Goal: Task Accomplishment & Management: Use online tool/utility

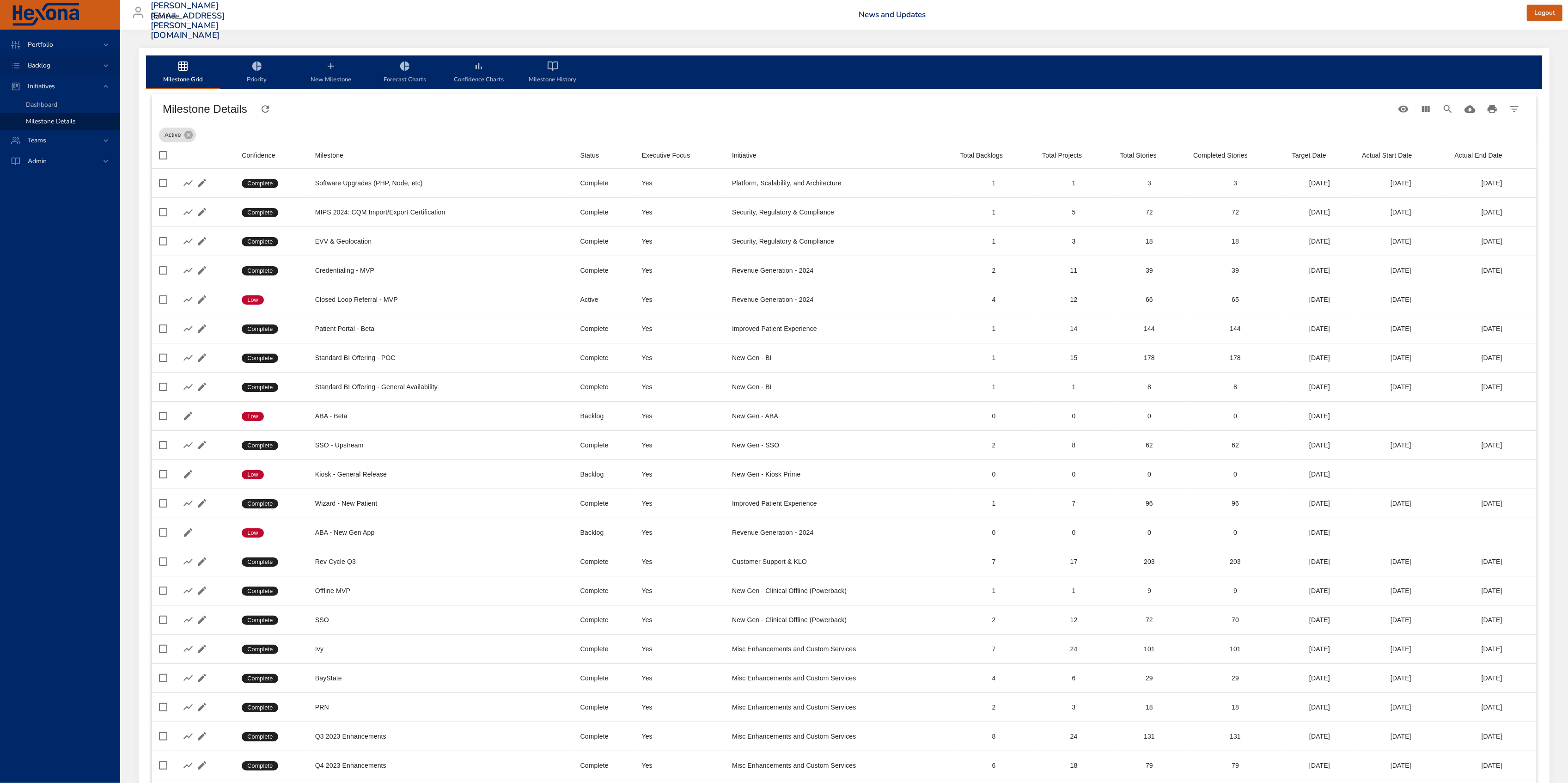
click at [56, 66] on span "Backlog" at bounding box center [39, 66] width 38 height 9
click at [58, 86] on span "Backlog Details" at bounding box center [48, 84] width 44 height 9
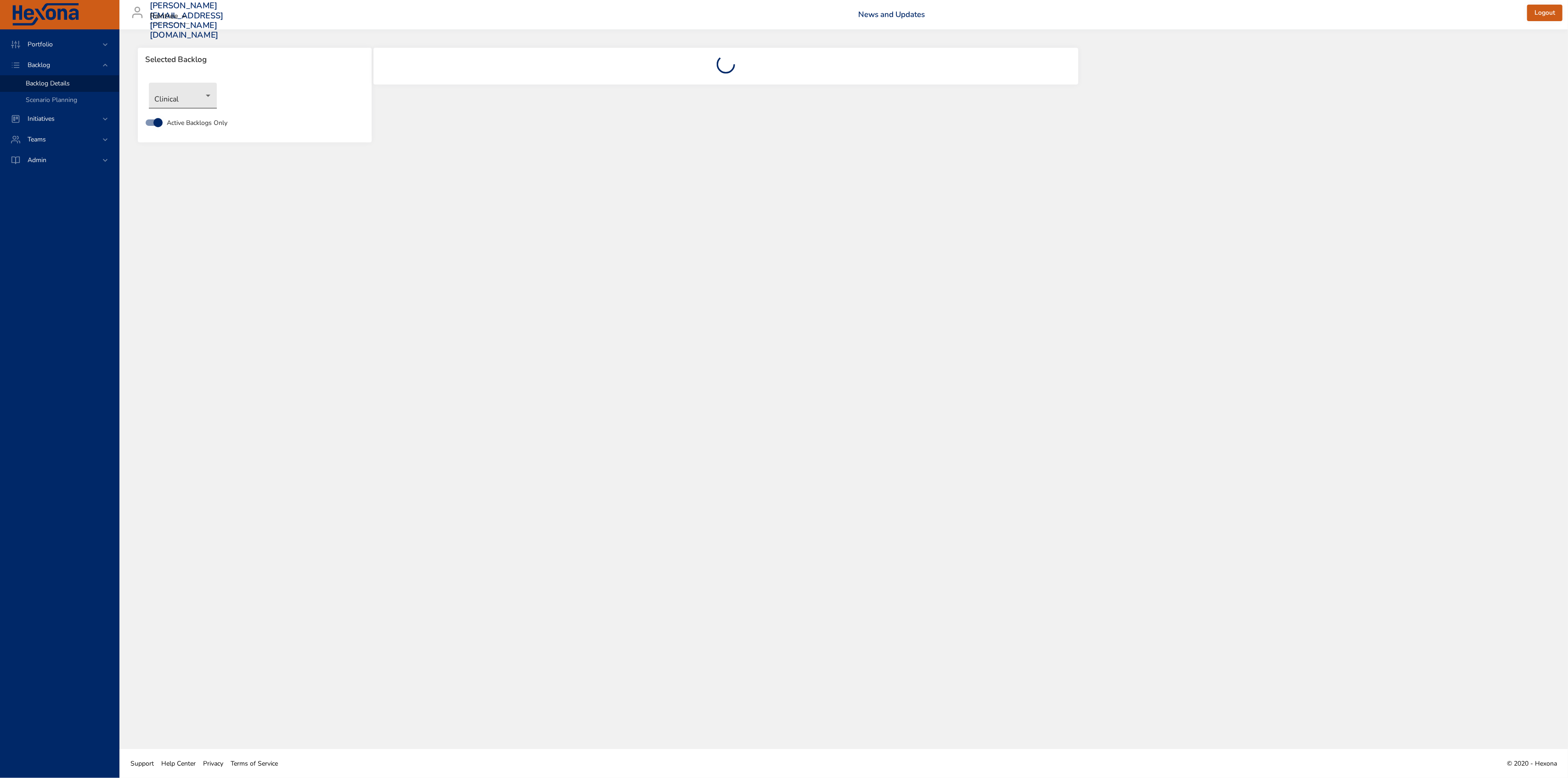
click at [200, 103] on body "Portfolio Backlog Backlog Details Scenario Planning Initiatives Teams Admin [PE…" at bounding box center [784, 389] width 1568 height 778
click at [201, 188] on li "NewGen Scheduler" at bounding box center [196, 186] width 94 height 15
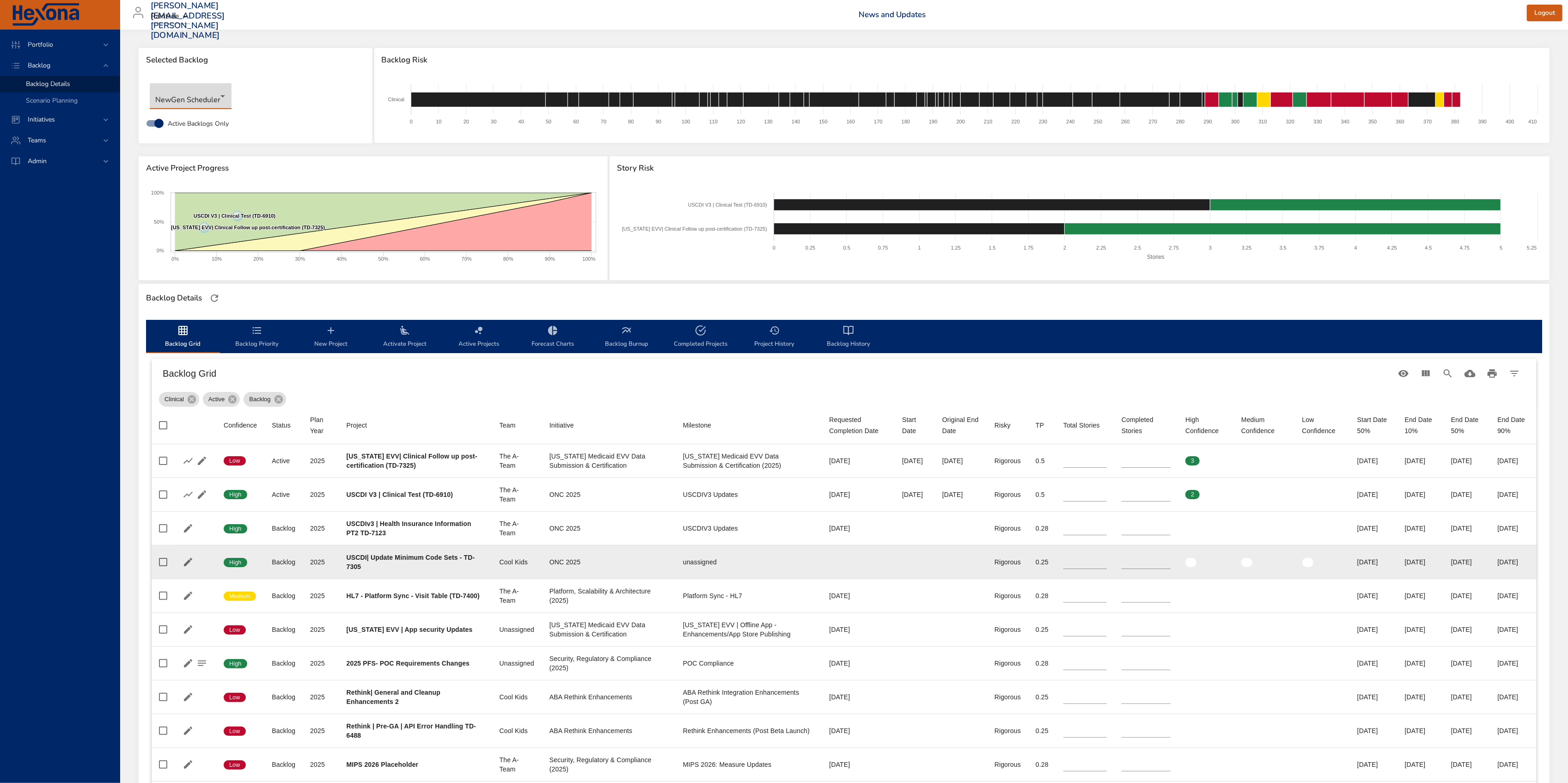
type input "*"
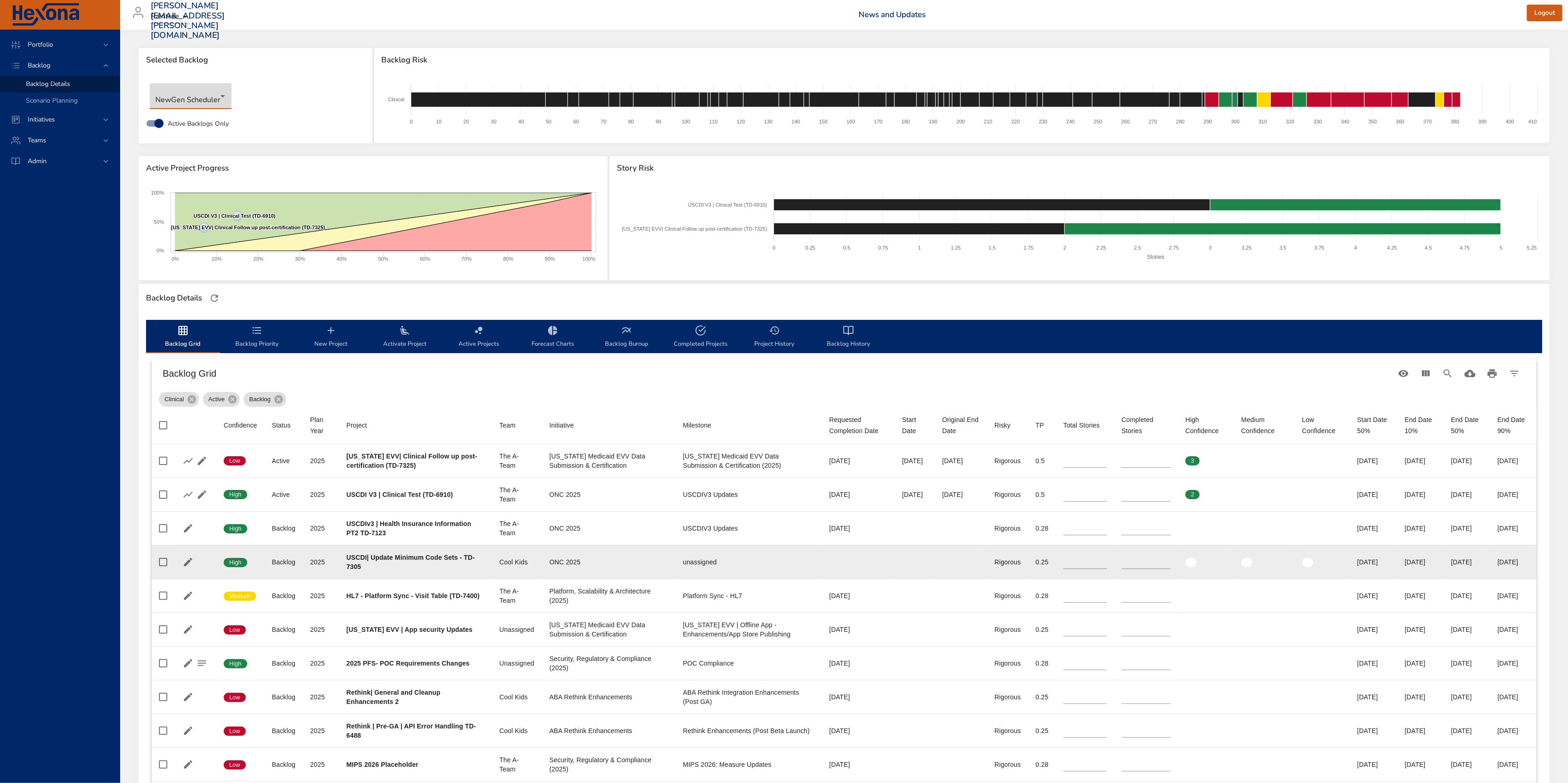
type input "*"
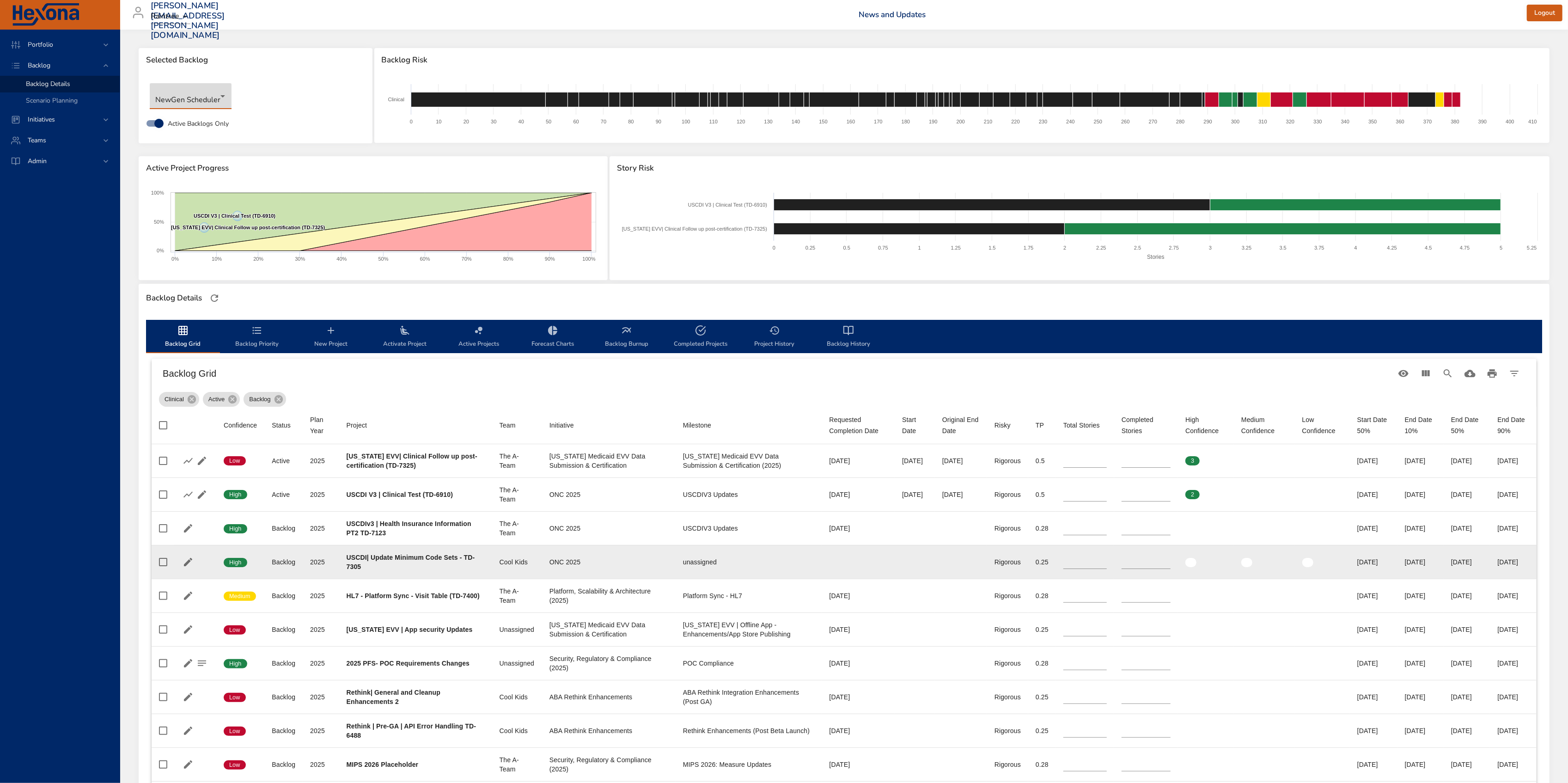
type input "*"
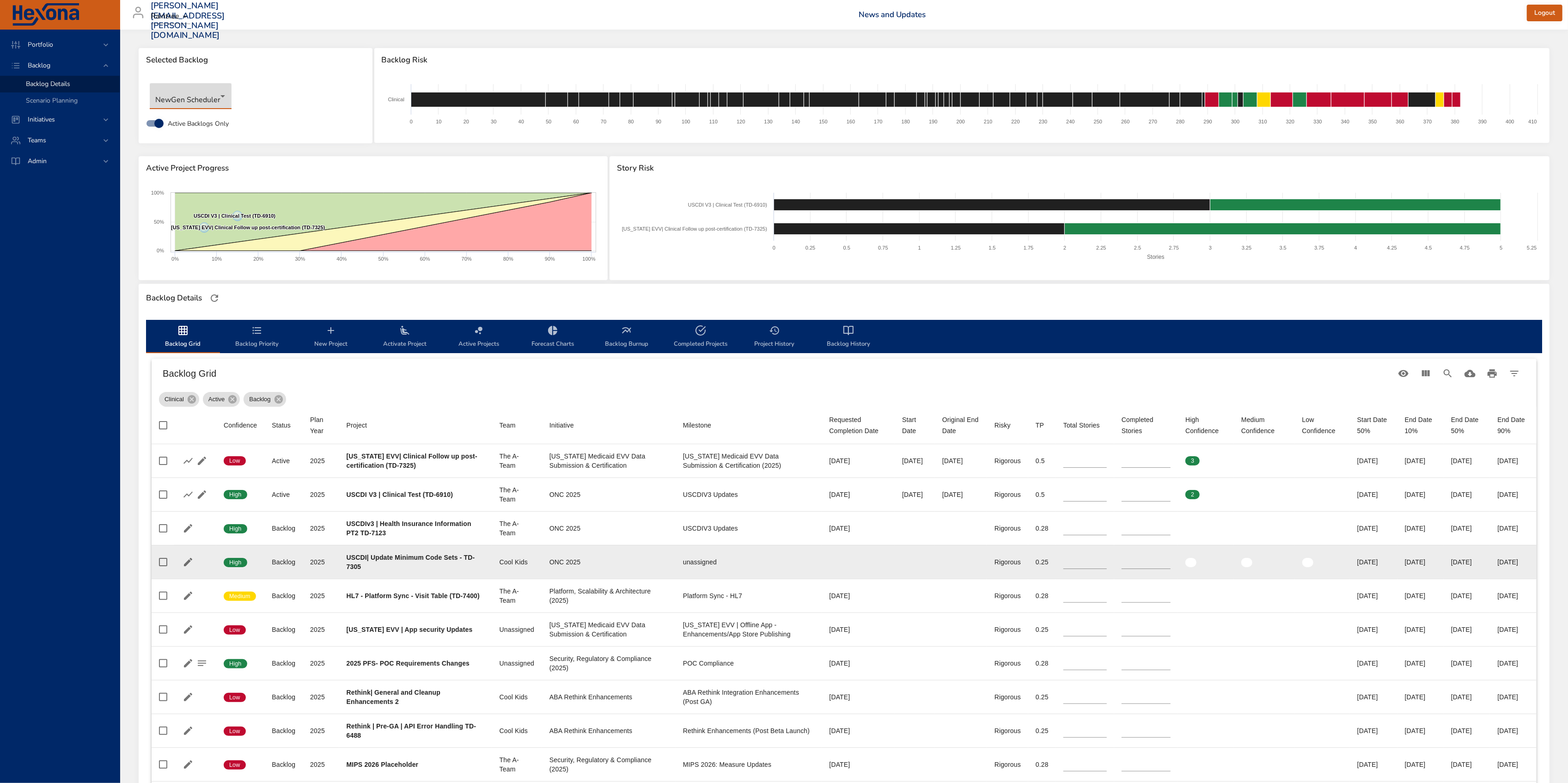
type input "*"
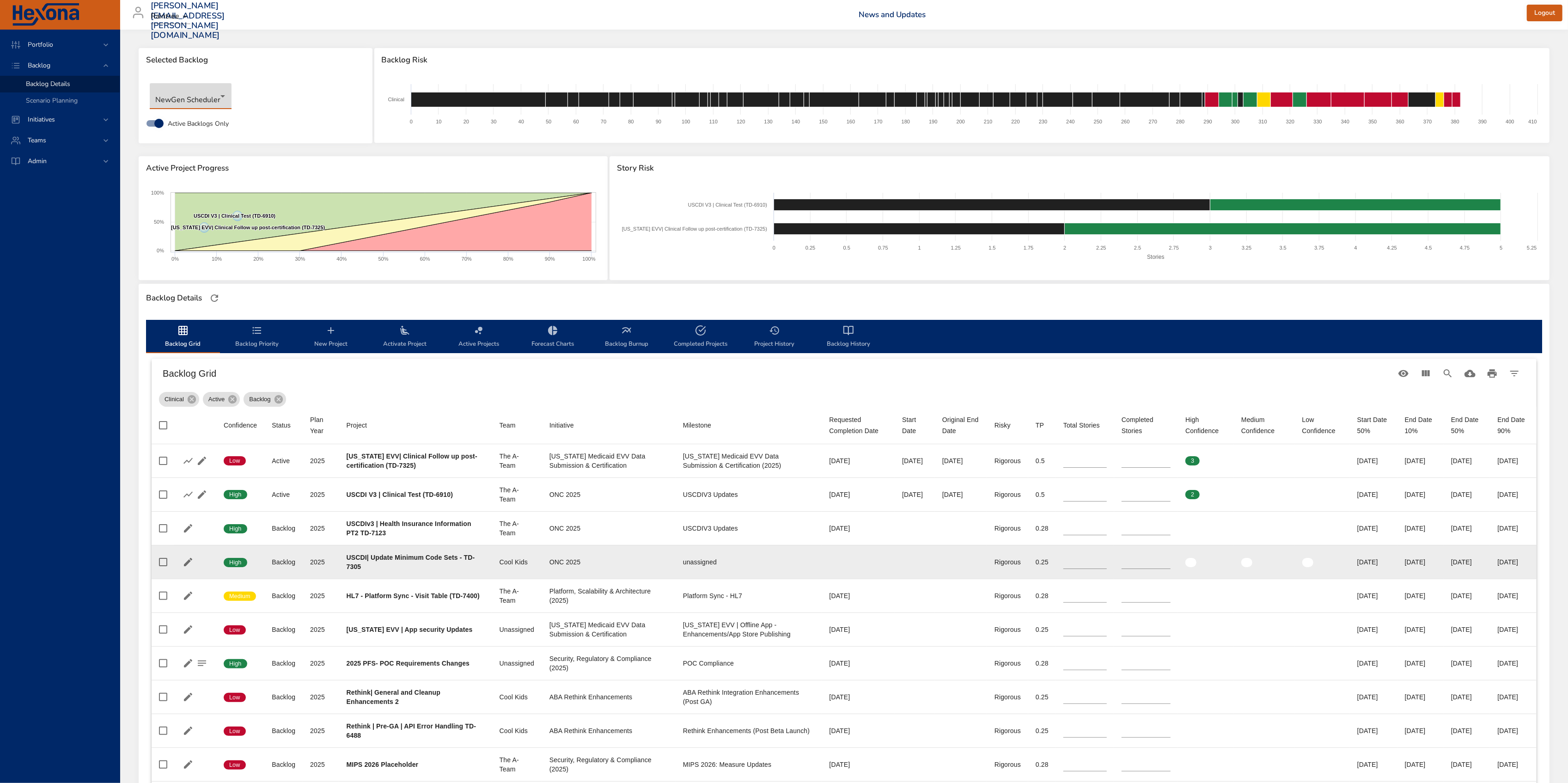
type input "*"
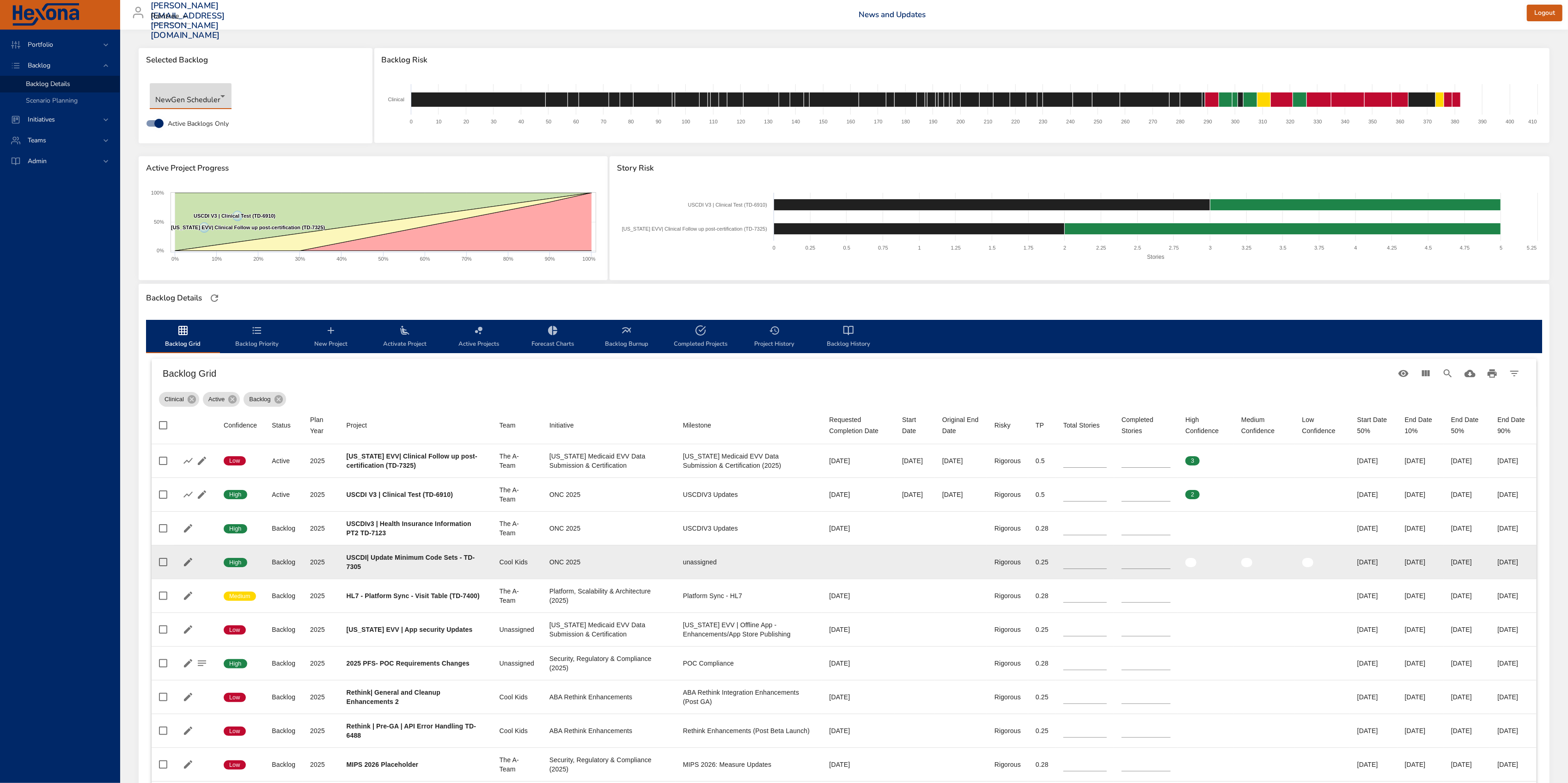
type input "*"
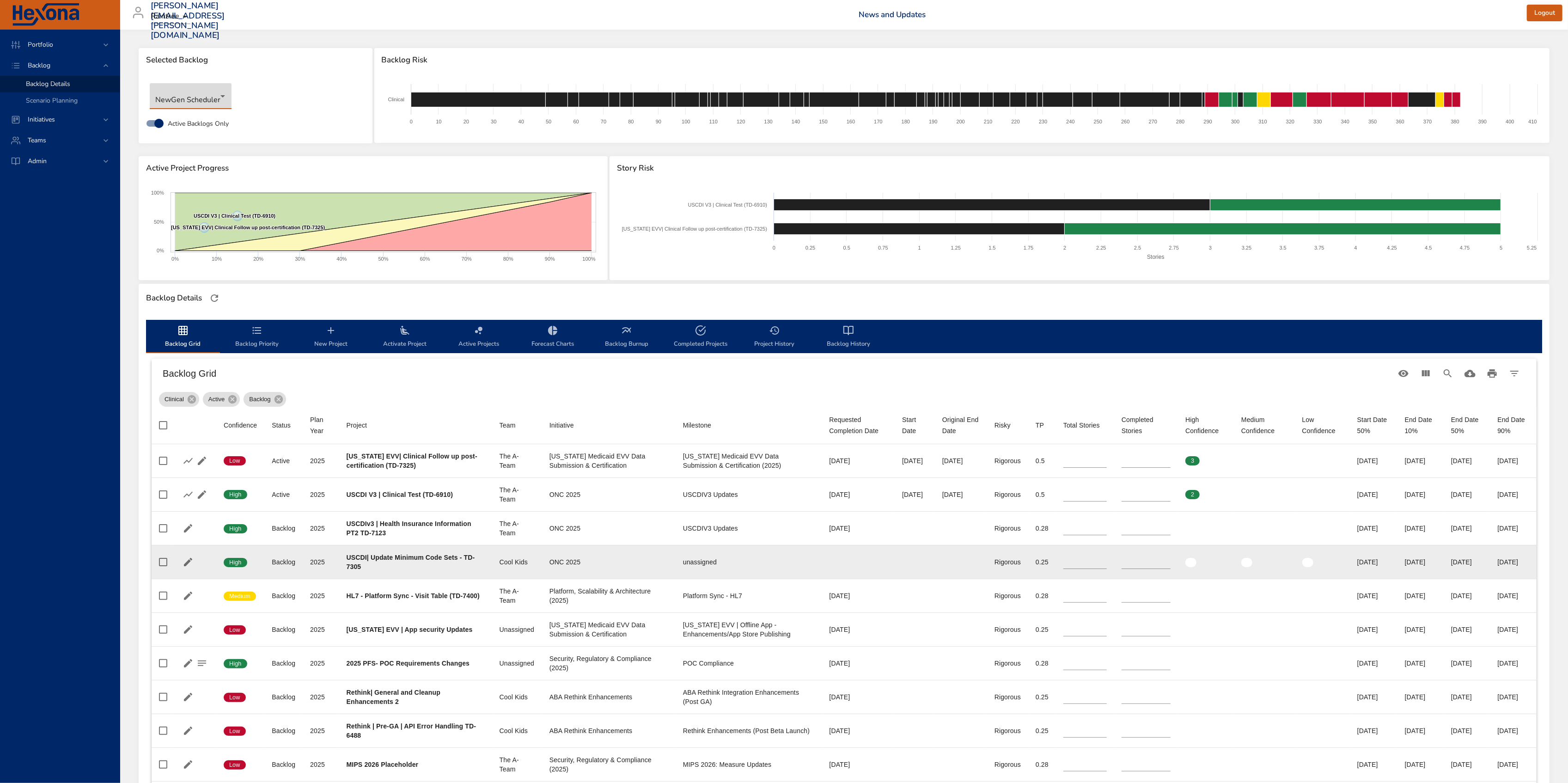
type input "*"
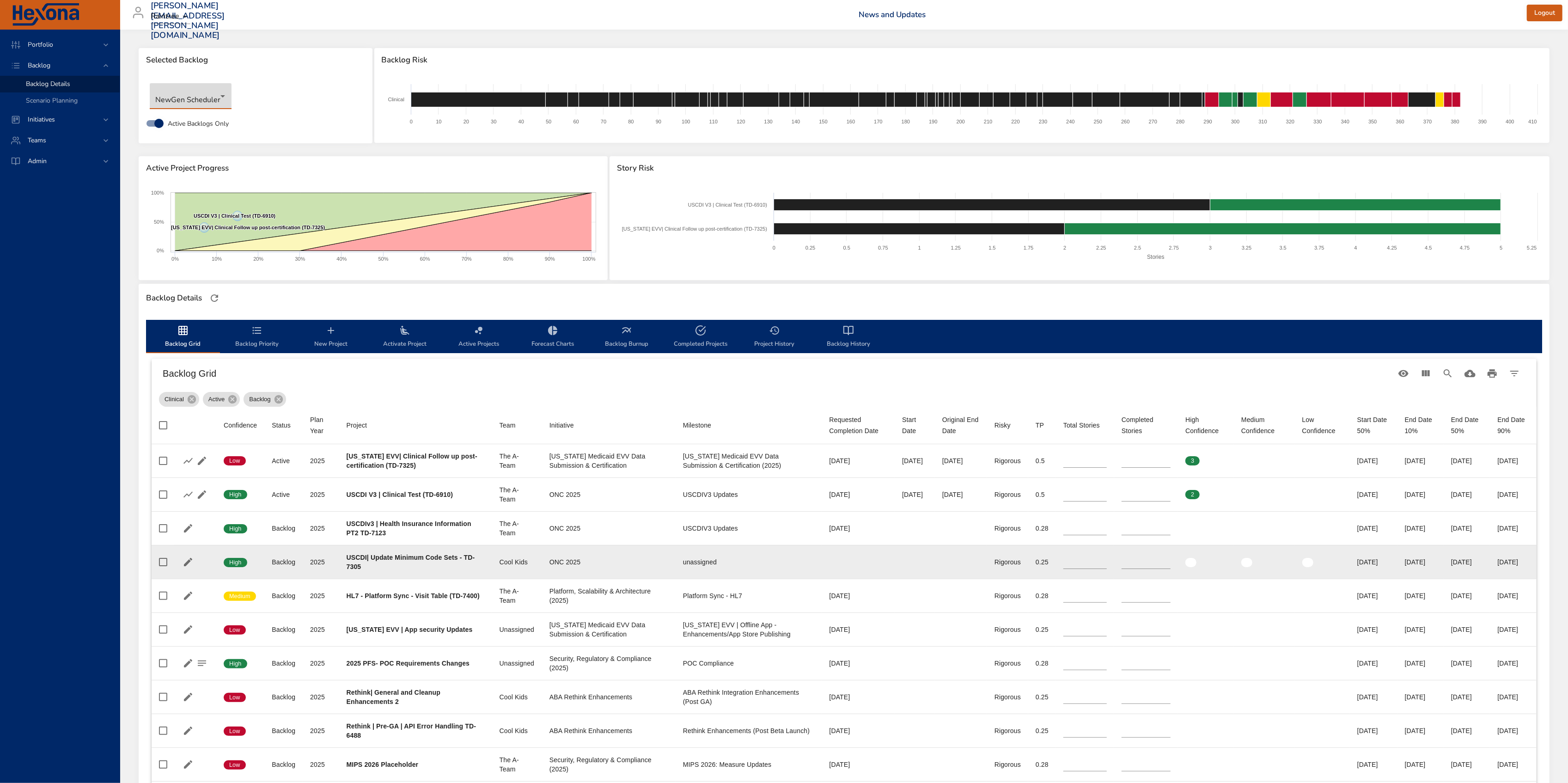
type input "*"
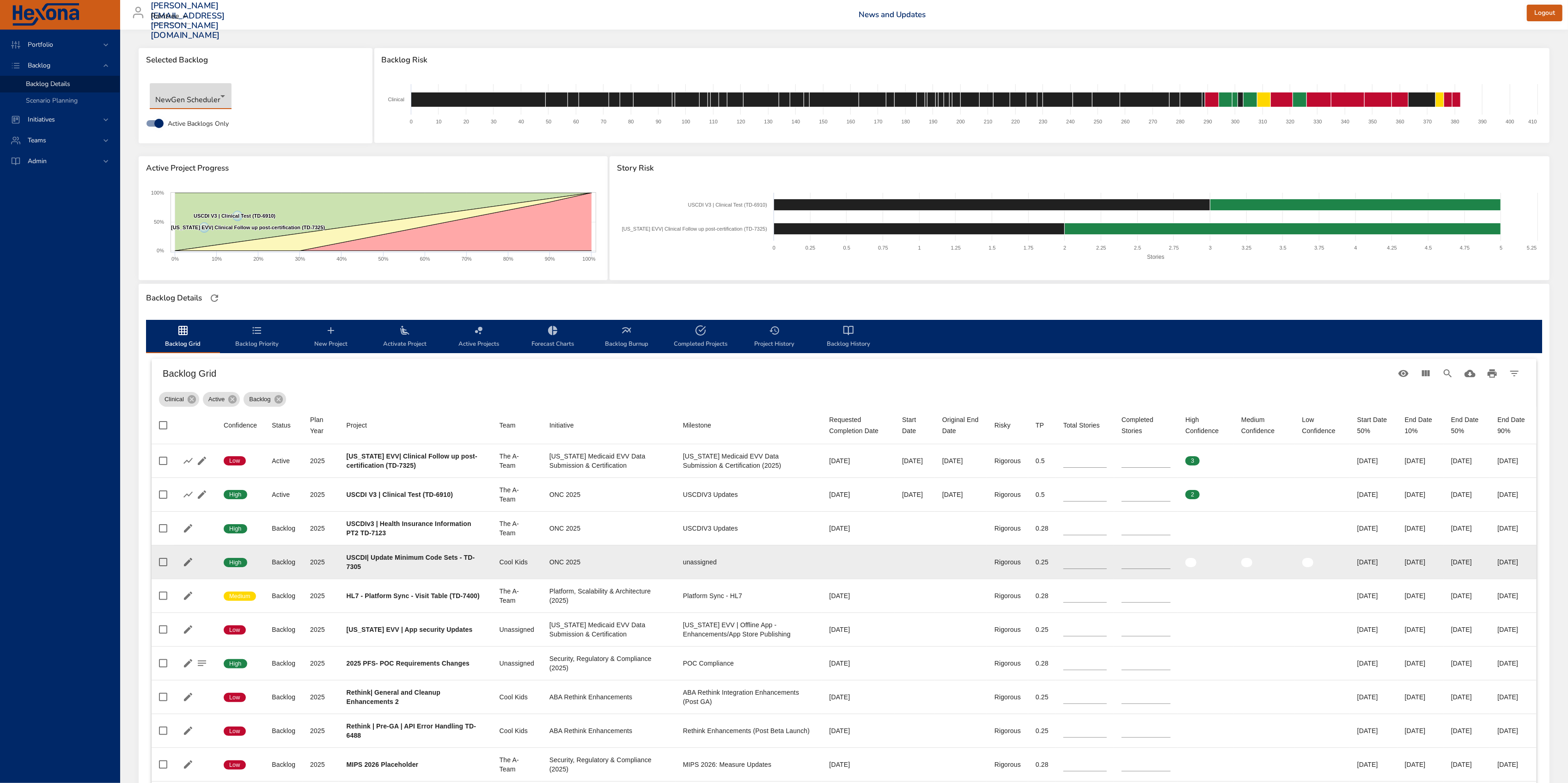
type input "*"
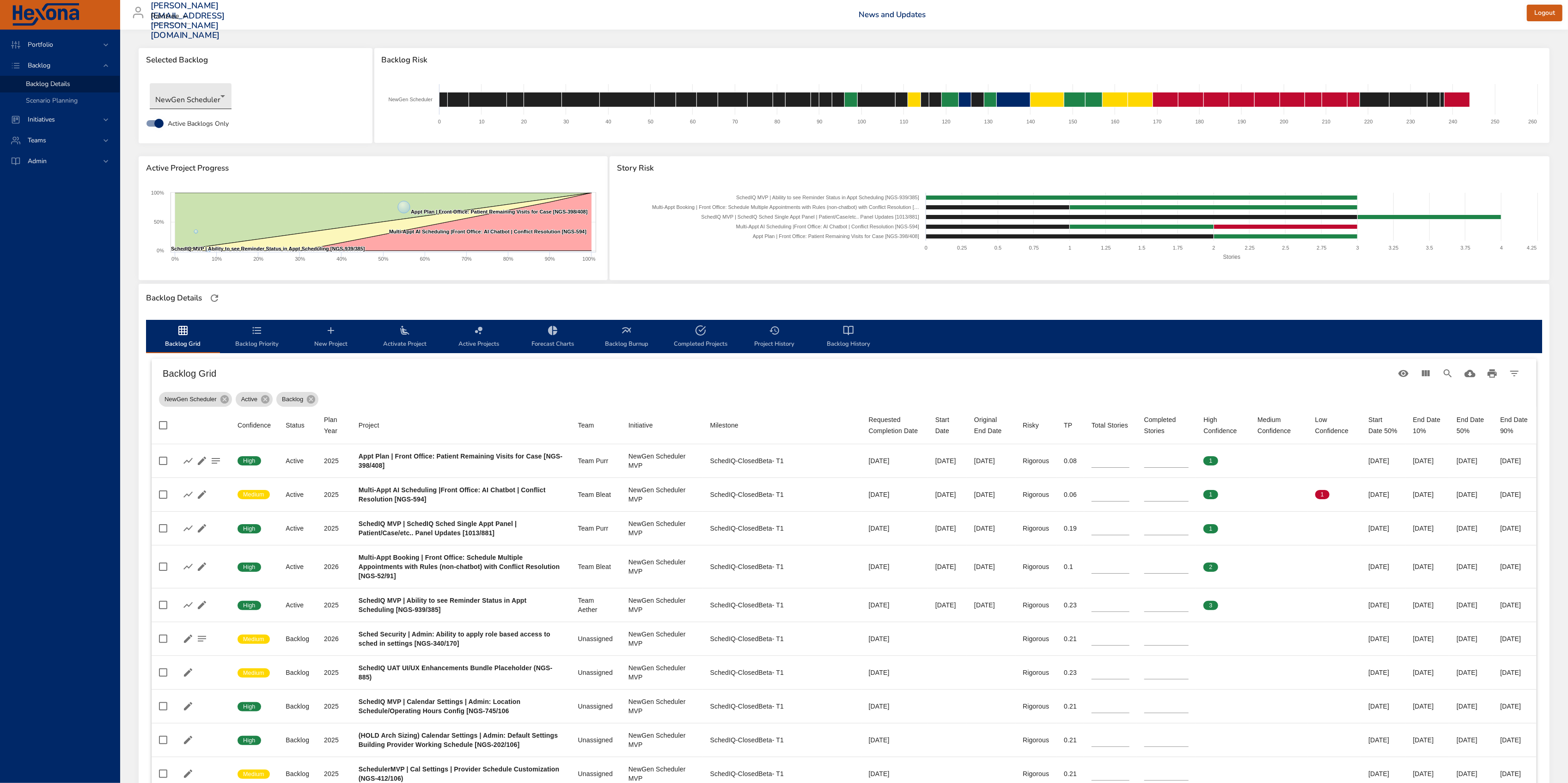
click at [207, 100] on body "Portfolio Backlog Backlog Details Scenario Planning Initiatives Teams Admin [PE…" at bounding box center [784, 391] width 1568 height 783
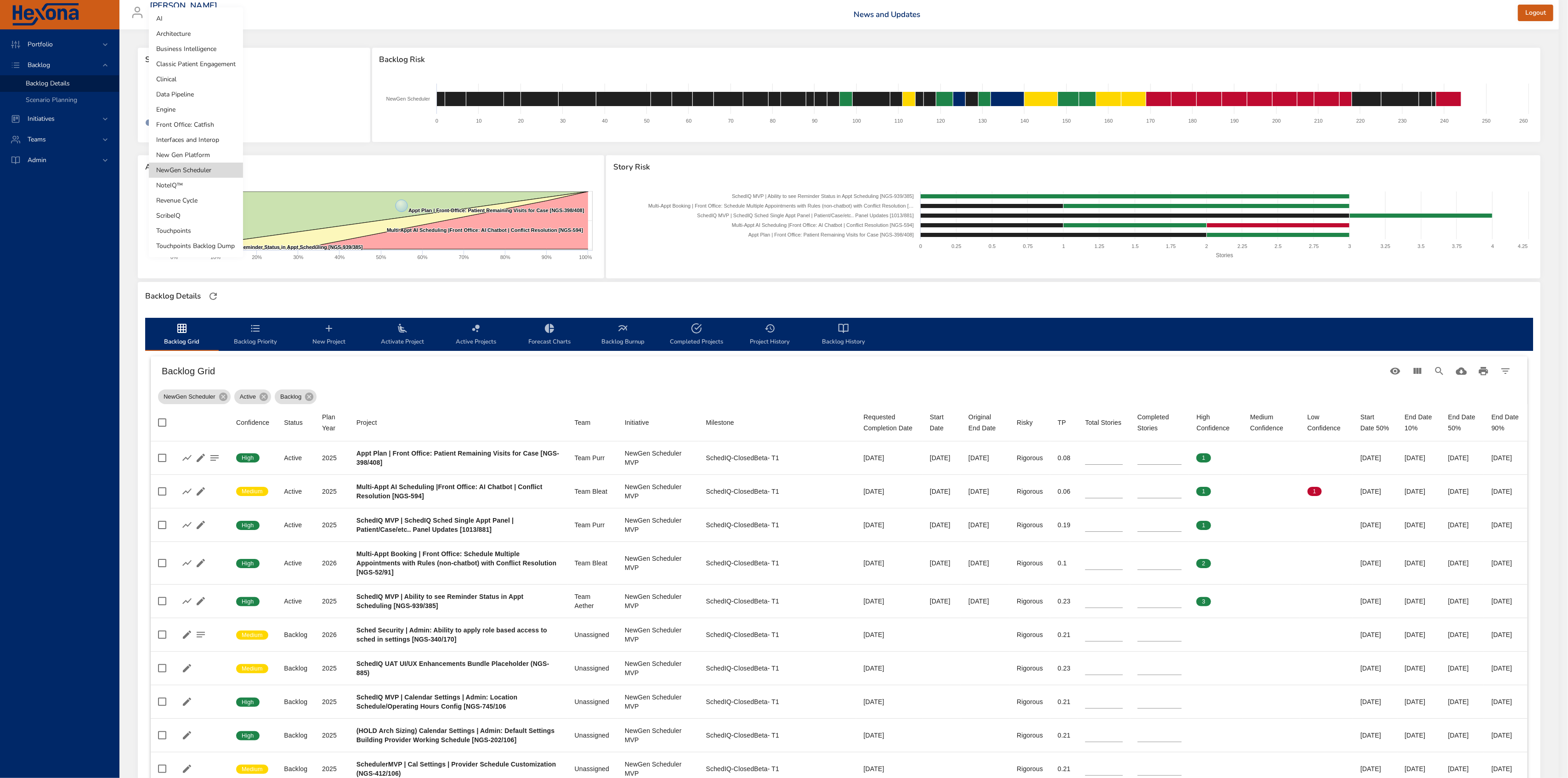
click at [209, 34] on li "Architecture" at bounding box center [196, 34] width 94 height 15
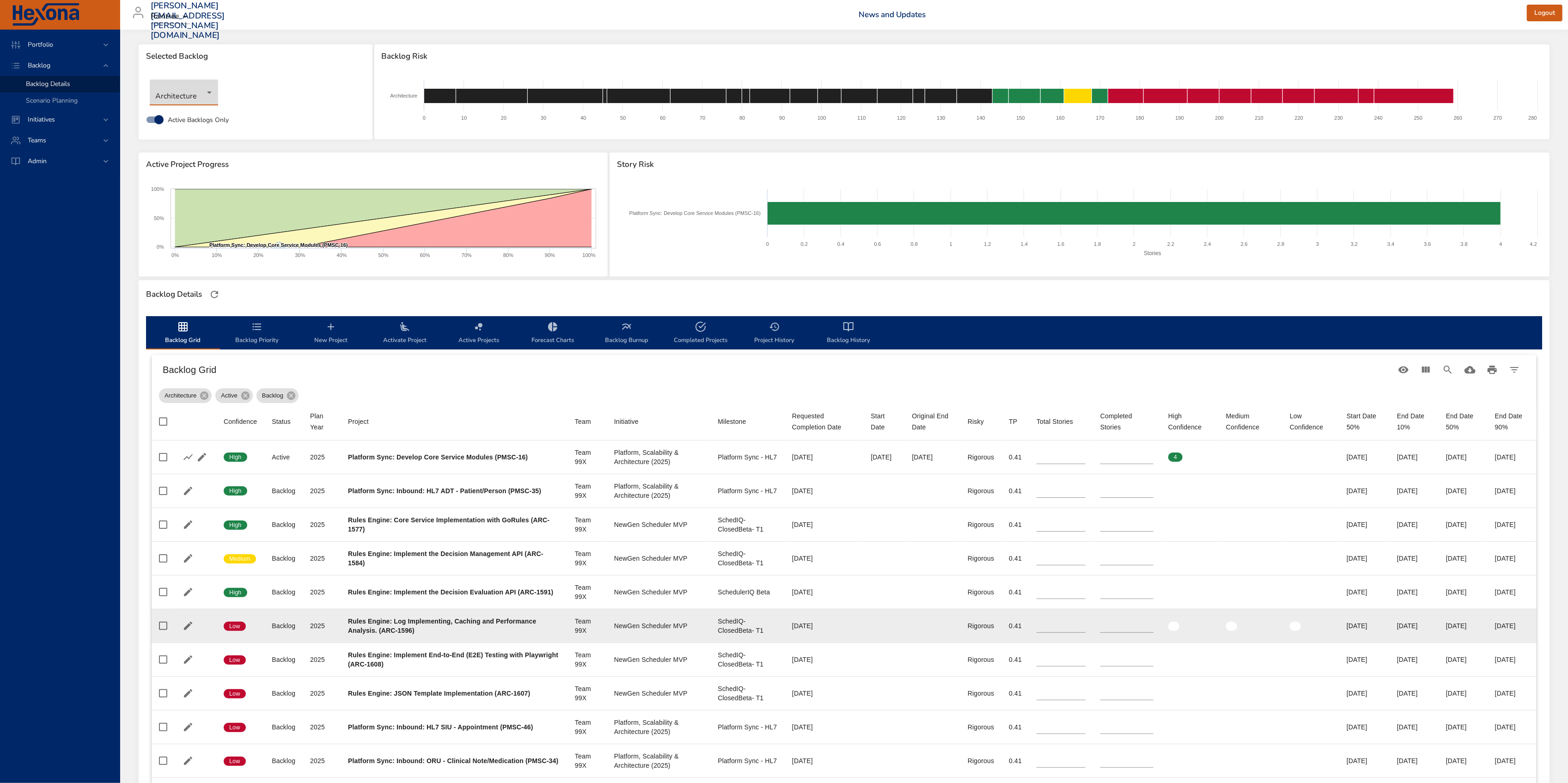
scroll to position [123, 0]
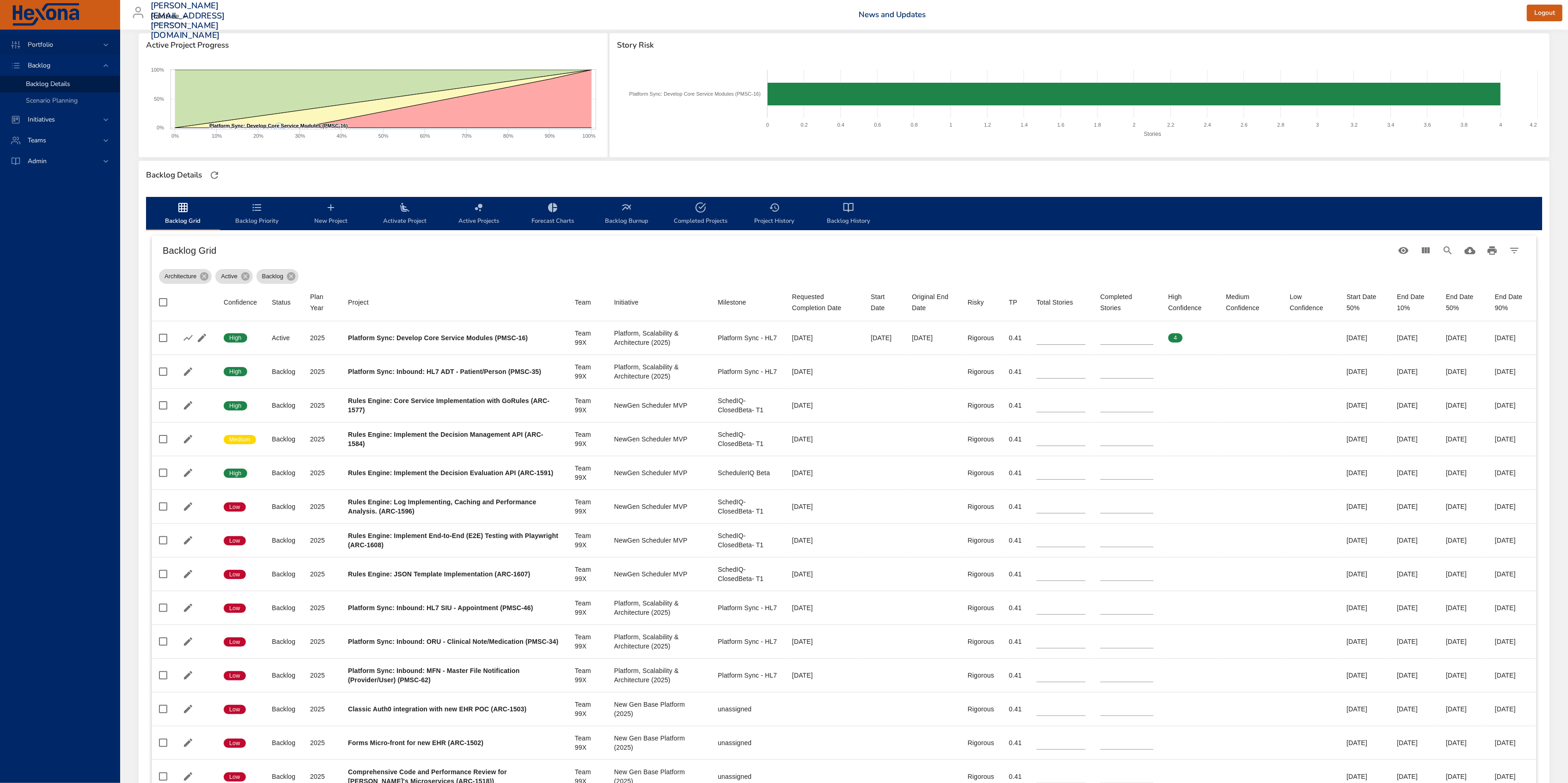
click at [102, 47] on icon at bounding box center [106, 45] width 9 height 9
click at [55, 186] on span "Initiatives" at bounding box center [41, 186] width 42 height 9
click at [66, 123] on span "Milestone Details" at bounding box center [51, 122] width 50 height 9
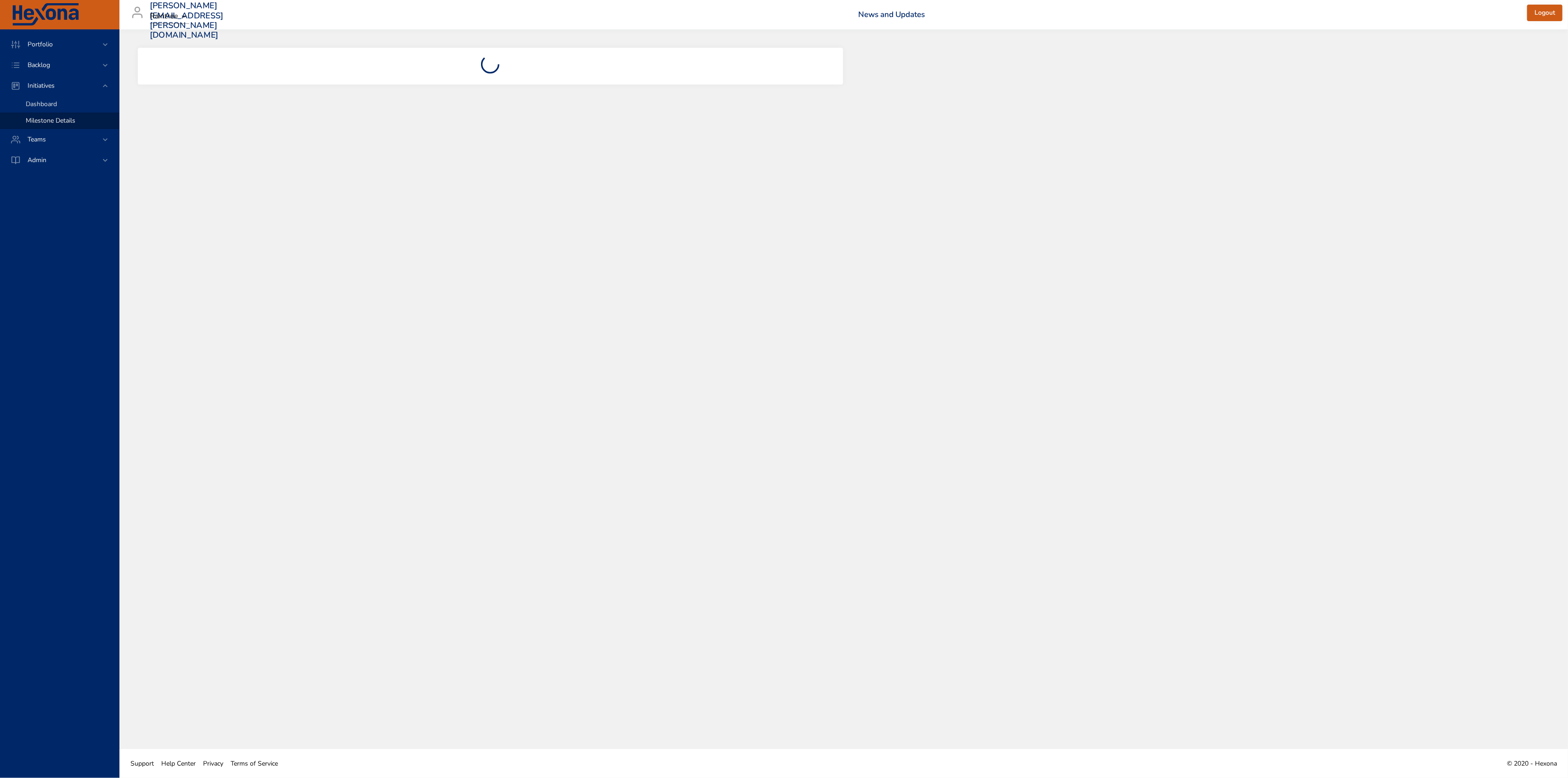
click at [72, 103] on div "Dashboard" at bounding box center [68, 104] width 86 height 9
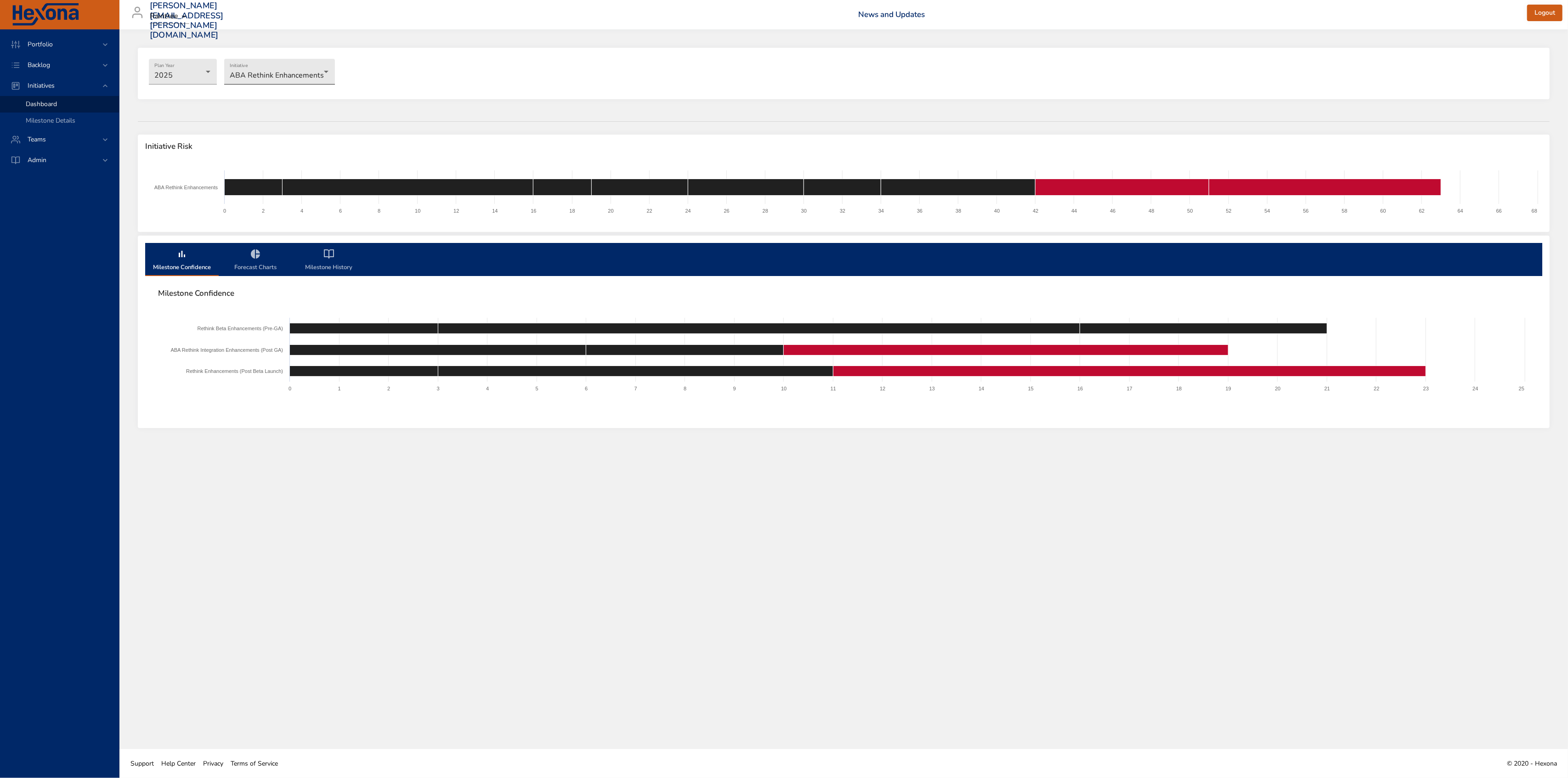
click at [278, 74] on body "Portfolio Backlog Initiatives Dashboard Milestone Details Teams Admin [PERSON_N…" at bounding box center [784, 389] width 1568 height 778
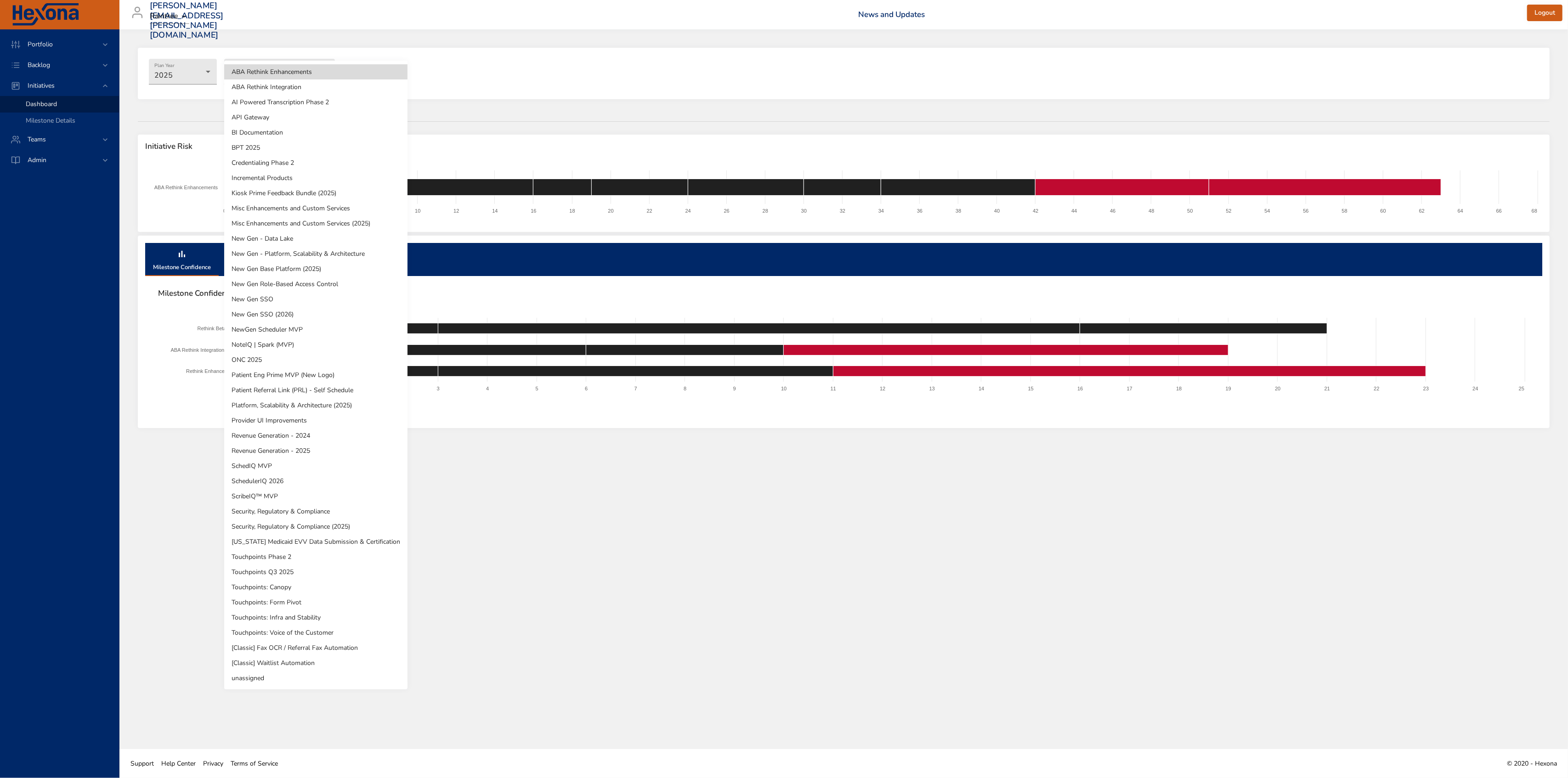
click at [309, 328] on li "NewGen Scheduler MVP" at bounding box center [316, 329] width 183 height 15
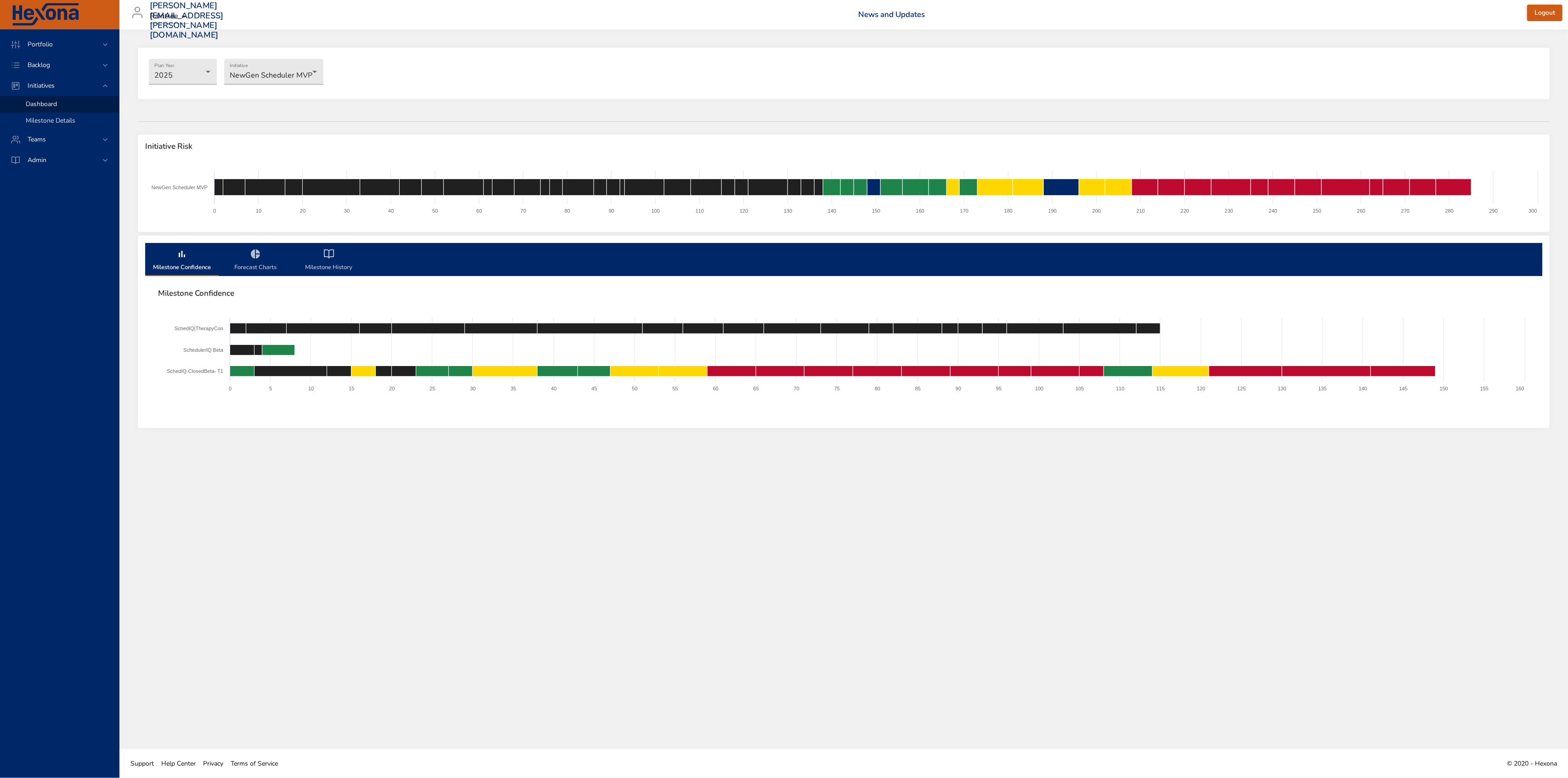
click at [57, 125] on span "Milestone Details" at bounding box center [50, 121] width 50 height 9
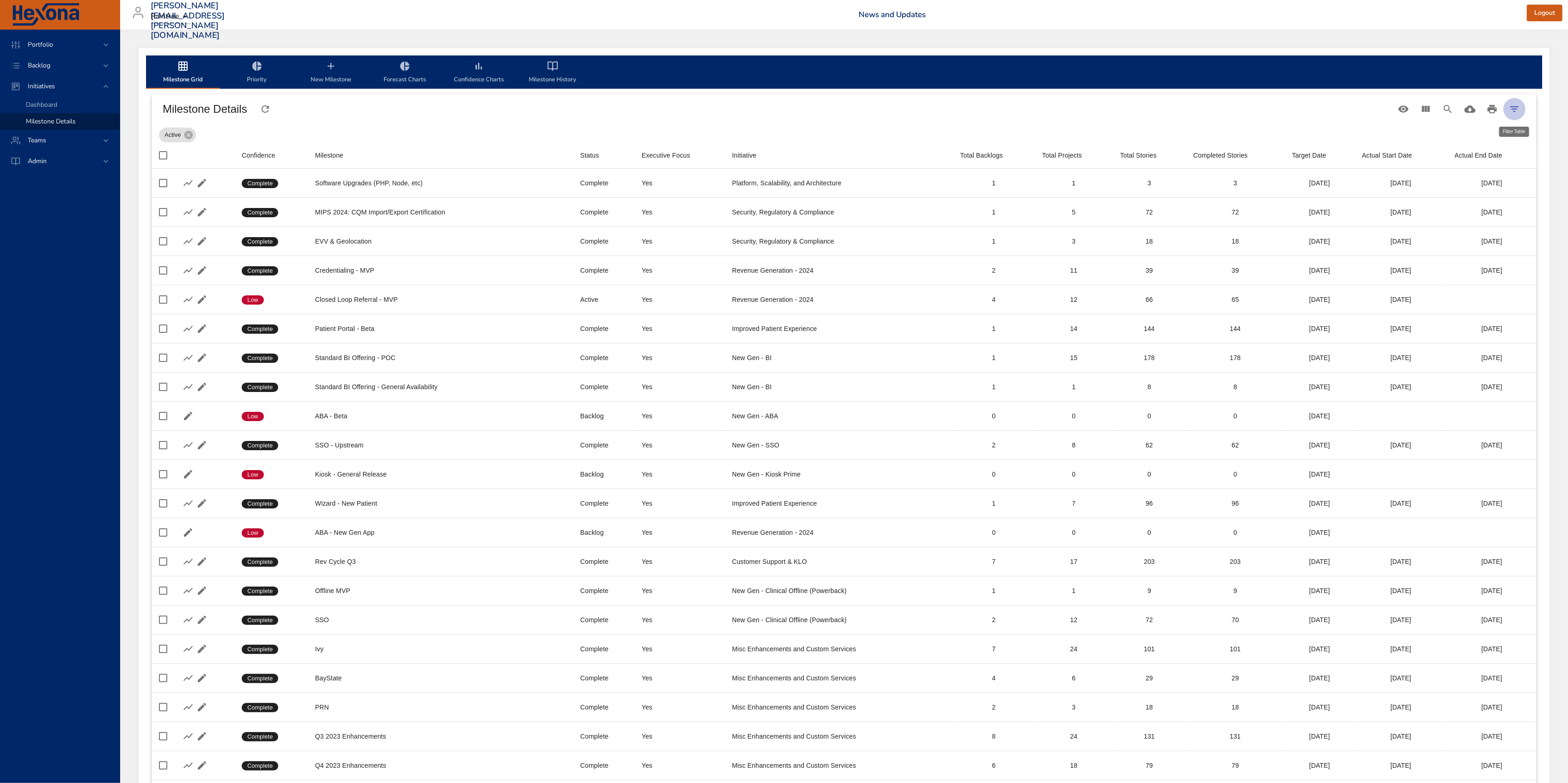
click at [1520, 108] on button "Filter Table" at bounding box center [1514, 109] width 22 height 22
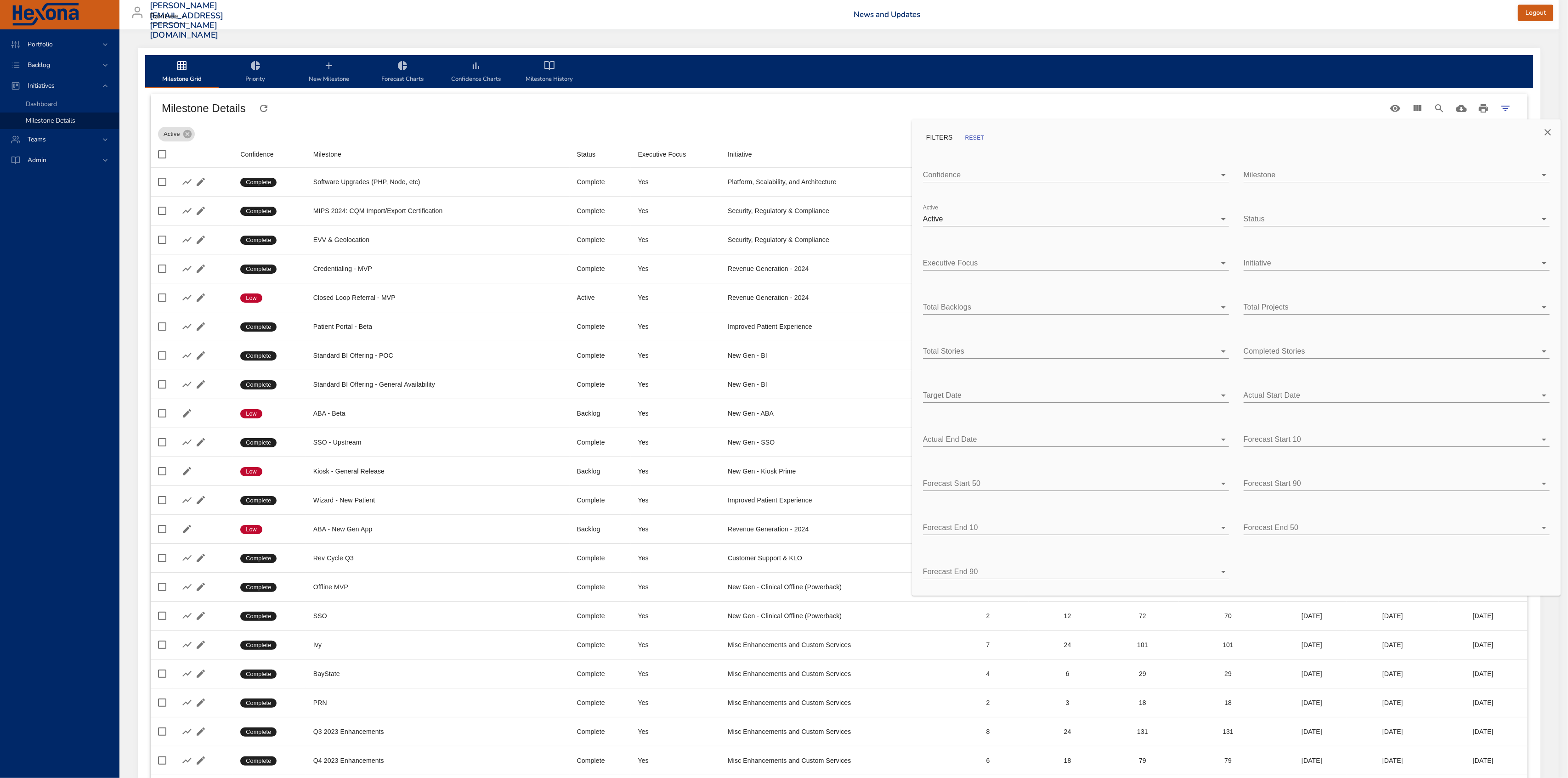
click at [1295, 166] on div "Milestone ​" at bounding box center [1397, 171] width 306 height 22
click at [1295, 178] on body "Portfolio Backlog Initiatives Dashboard Milestone Details Teams Admin [PERSON_N…" at bounding box center [784, 389] width 1568 height 778
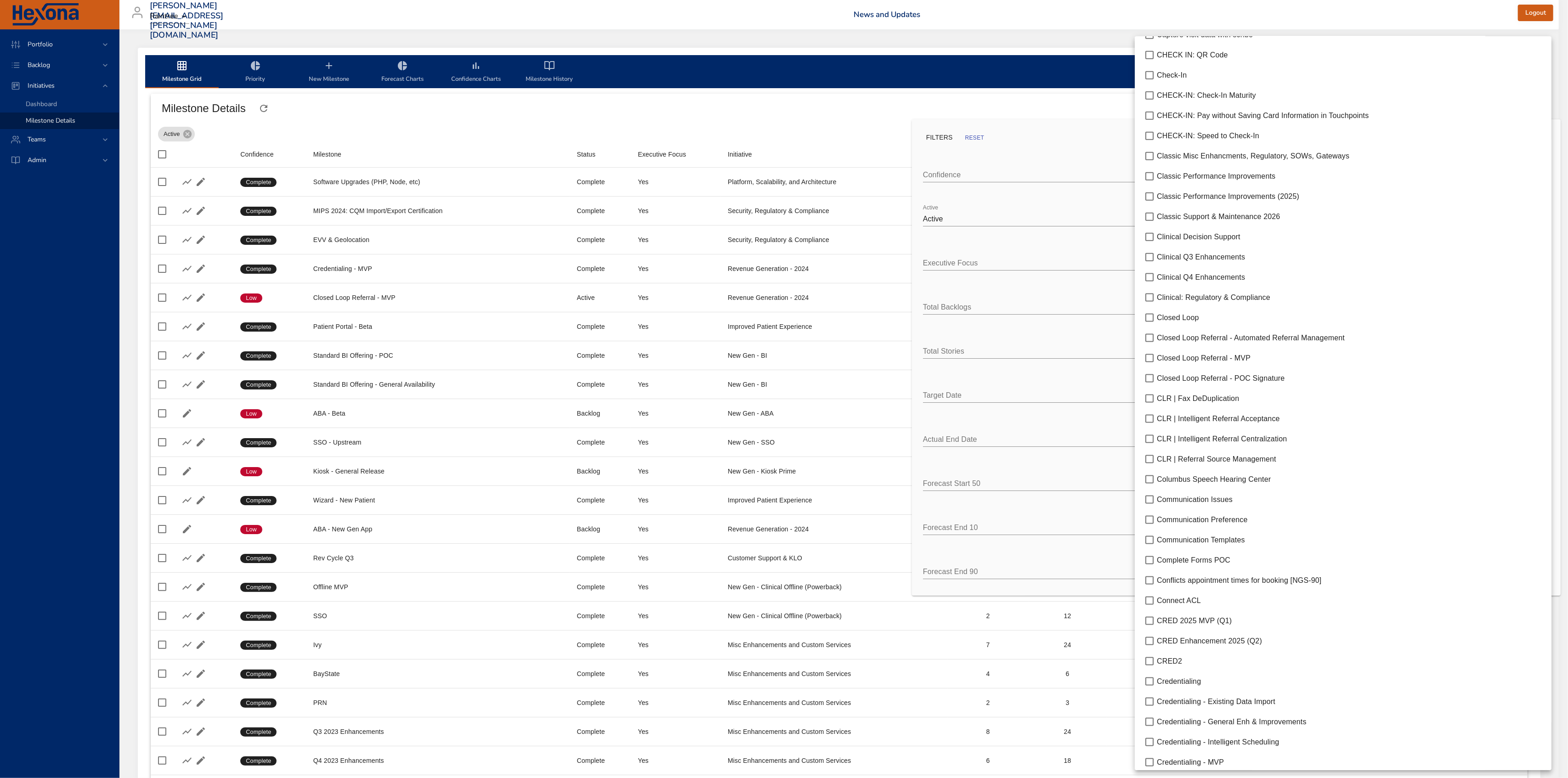
scroll to position [1592, 0]
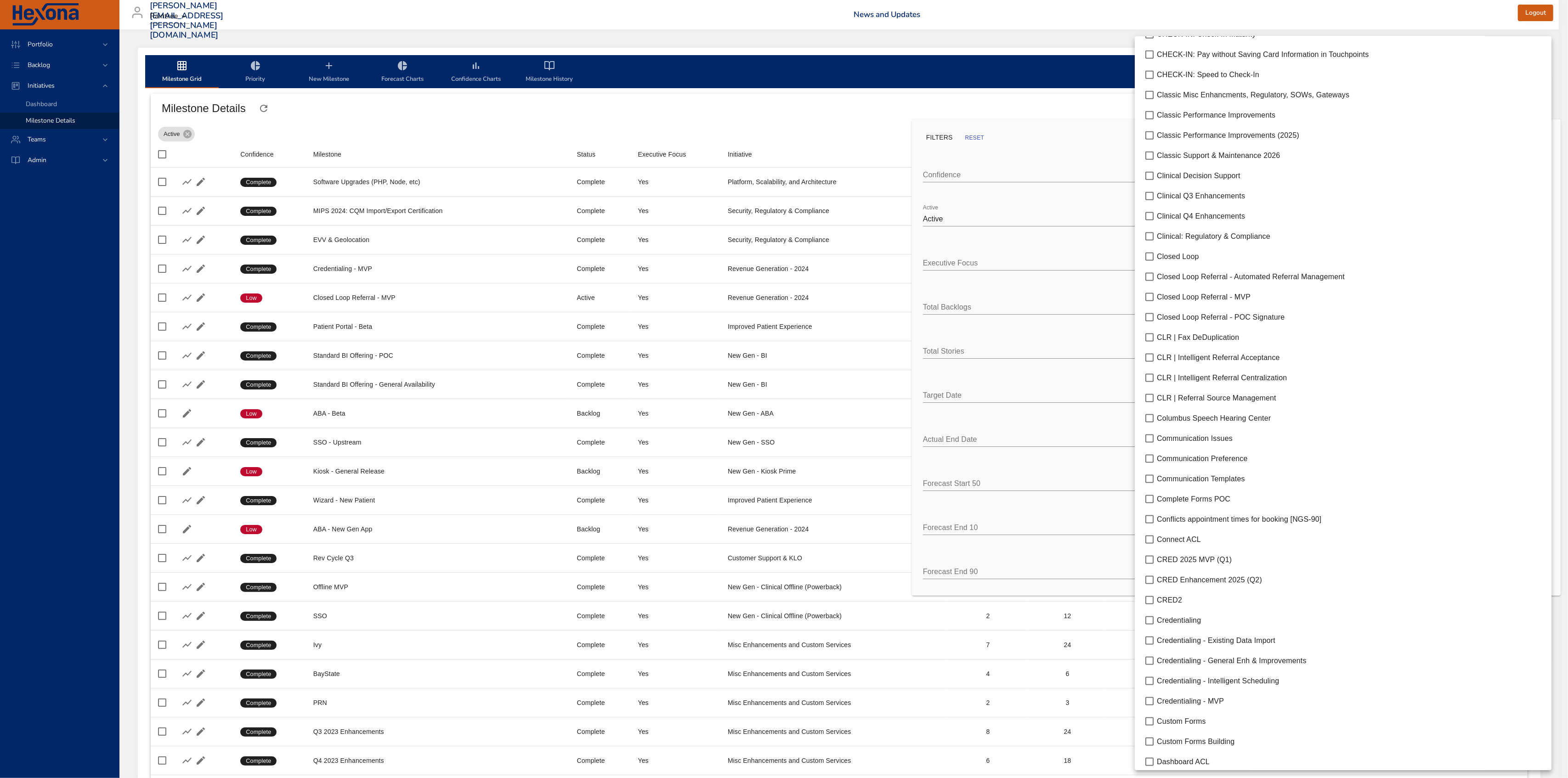
click at [1095, 152] on div at bounding box center [784, 389] width 1568 height 778
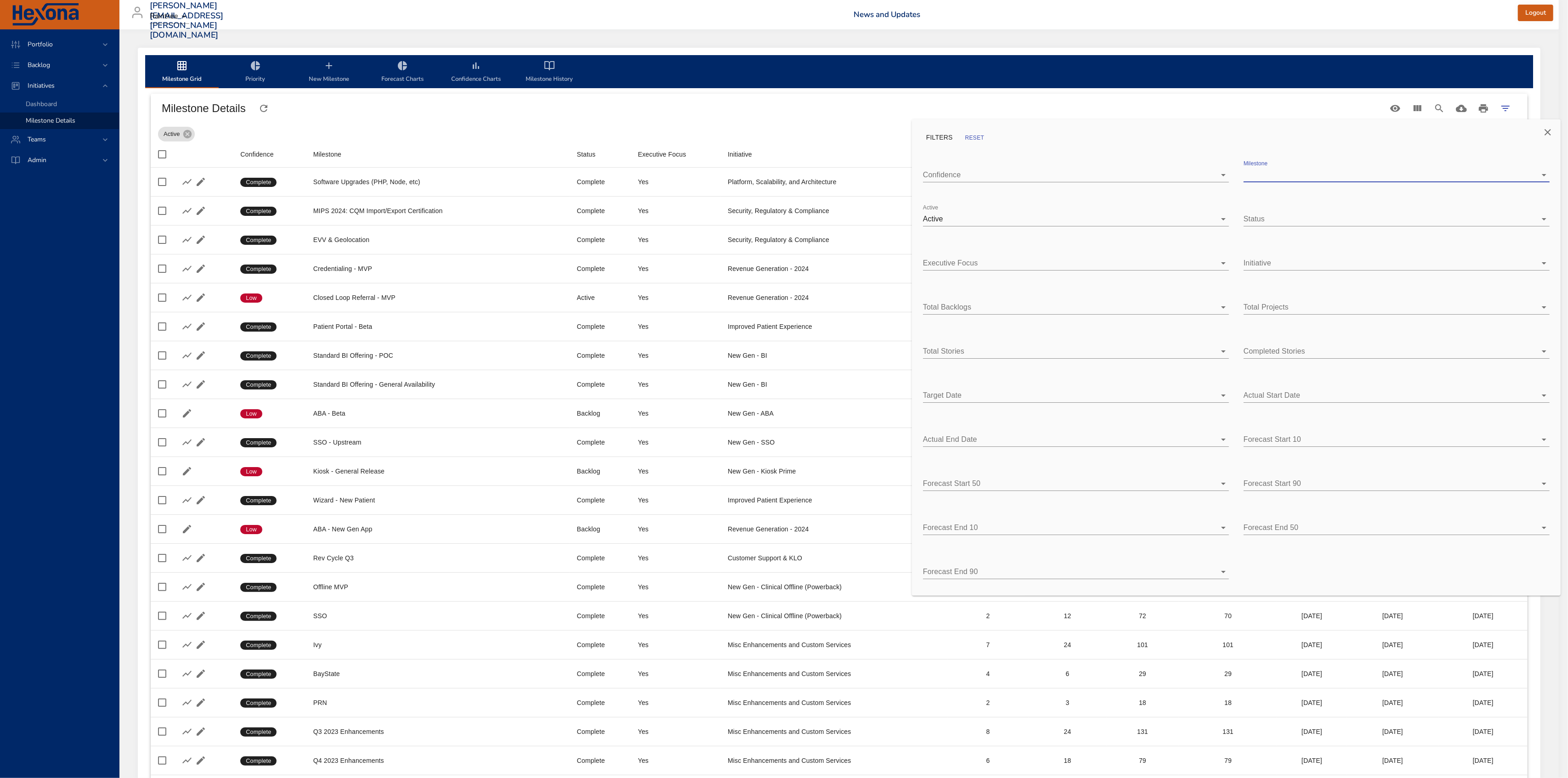
click at [1548, 136] on icon "Close" at bounding box center [1547, 132] width 11 height 11
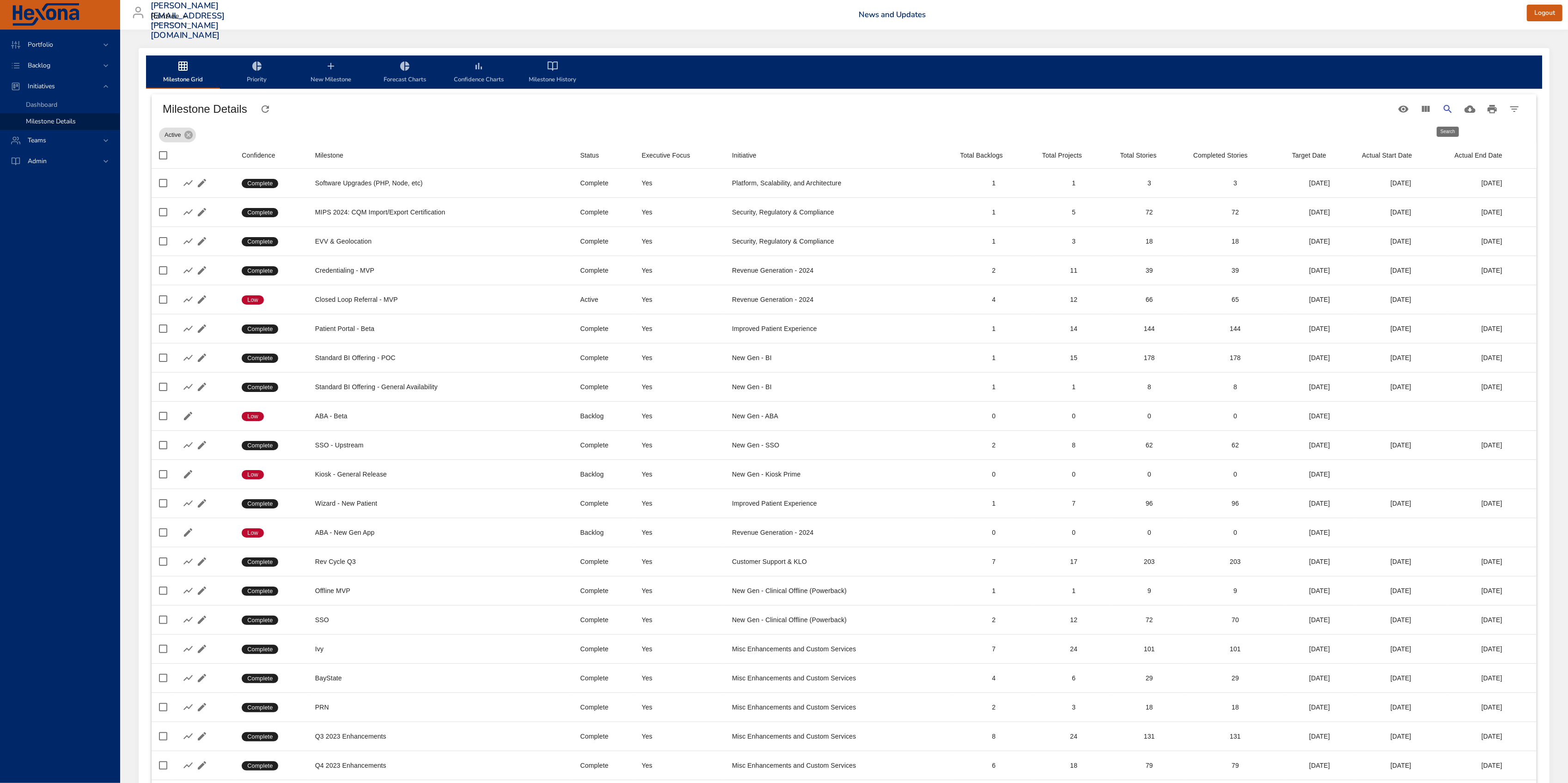
click at [1447, 111] on icon "Search" at bounding box center [1447, 109] width 11 height 11
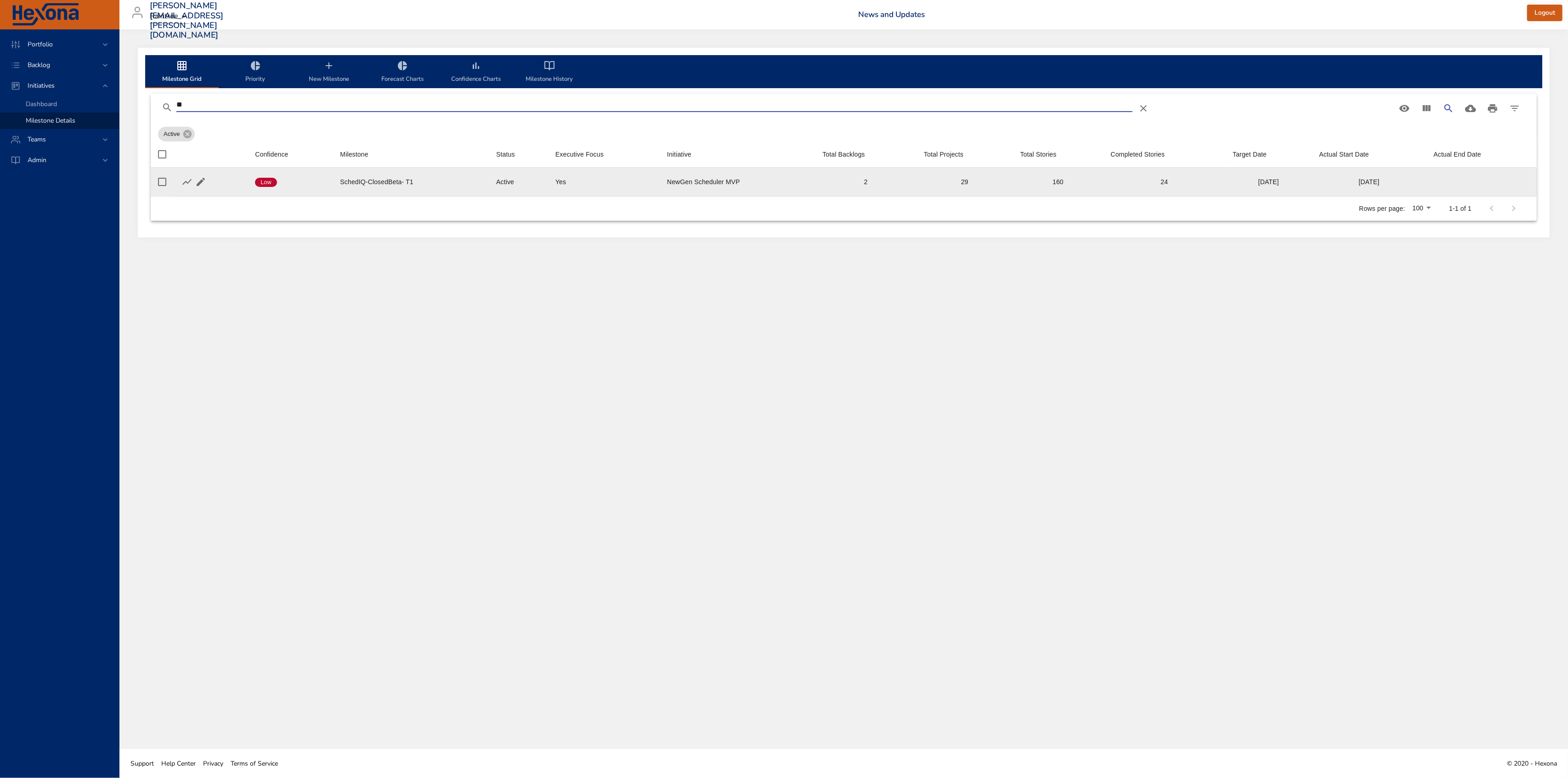
type input "**"
drag, startPoint x: 1249, startPoint y: 184, endPoint x: 1305, endPoint y: 176, distance: 56.6
click at [1305, 176] on td "Target Date [DATE]" at bounding box center [1268, 182] width 87 height 29
click at [185, 181] on icon "button" at bounding box center [187, 181] width 11 height 11
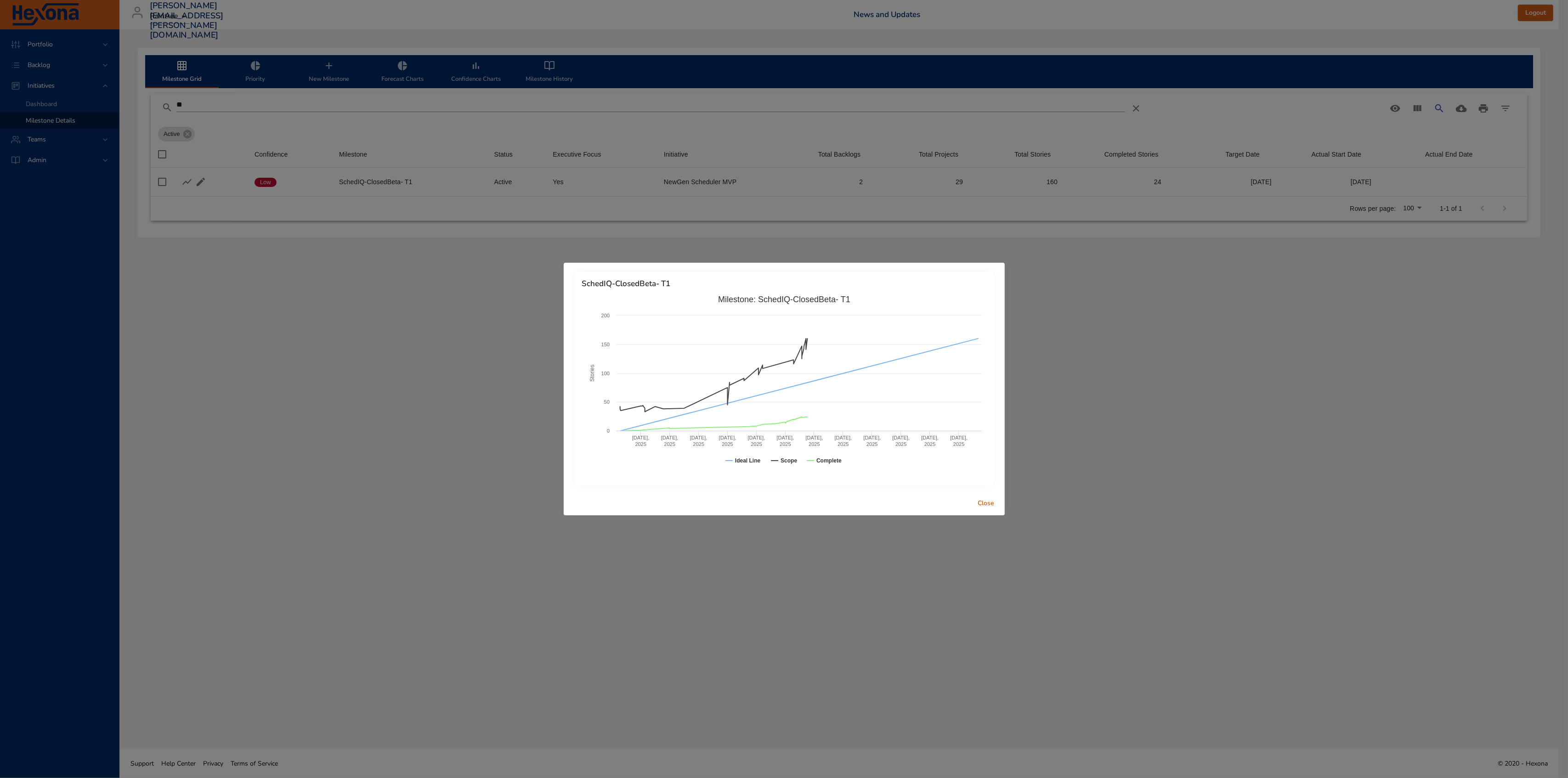
click at [989, 504] on span "Close" at bounding box center [986, 504] width 22 height 12
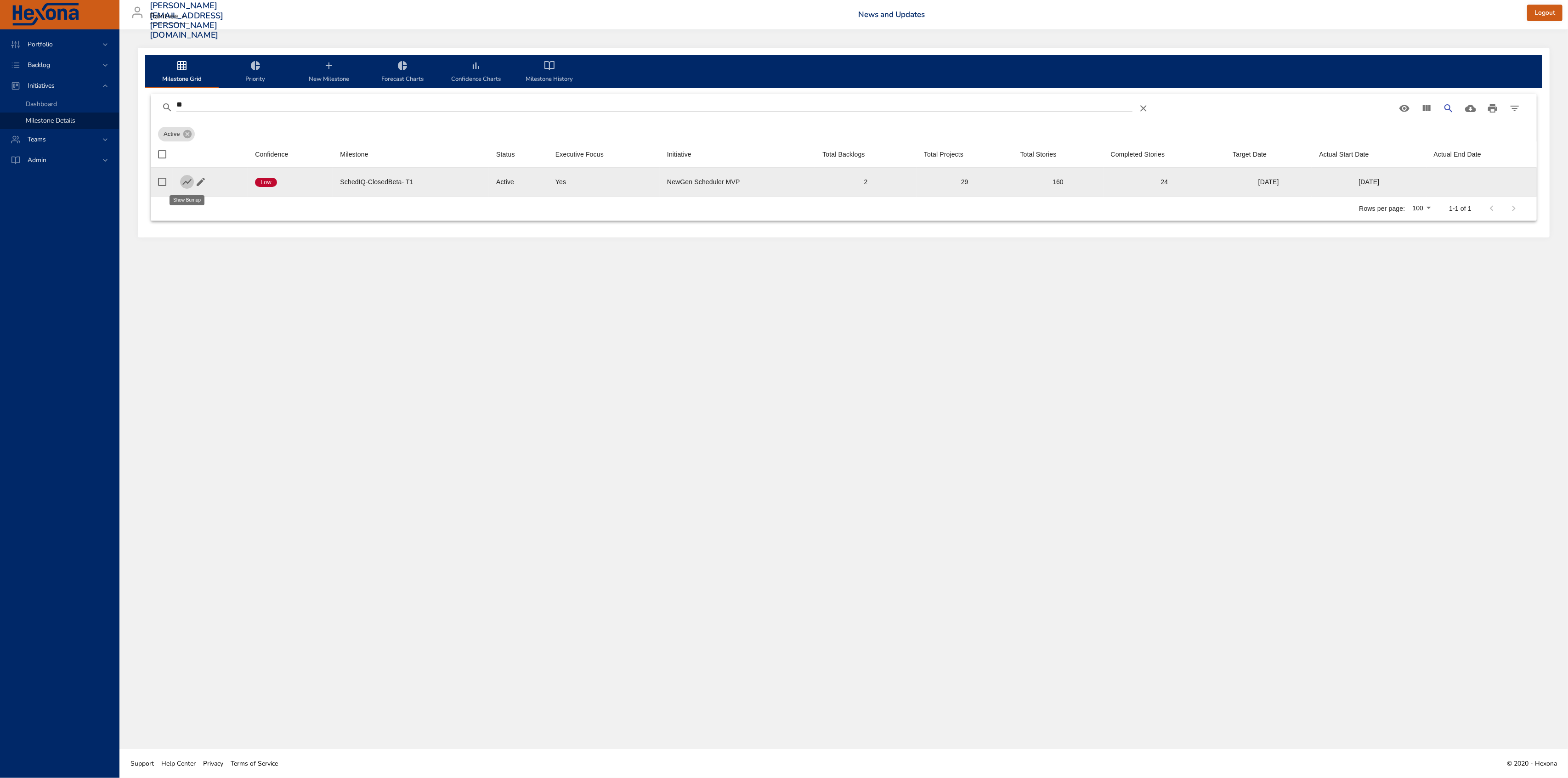
click at [185, 184] on icon "button" at bounding box center [187, 181] width 11 height 11
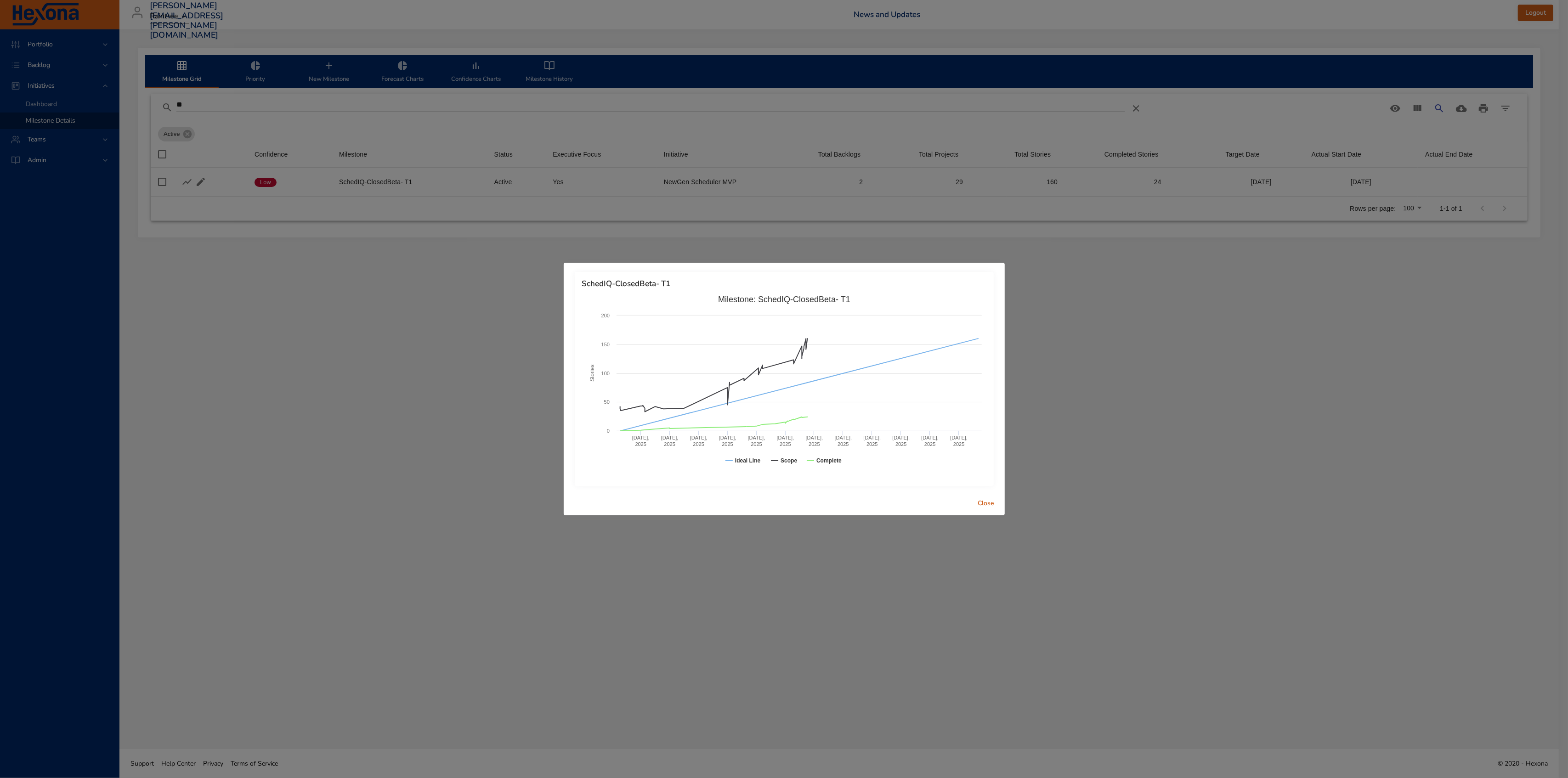
click at [1243, 426] on div "SchedIQ-ClosedBeta- T1 Created with Highcharts 9.0.1 Stories Milestone: SchedIQ…" at bounding box center [784, 389] width 1568 height 778
click at [991, 506] on span "Close" at bounding box center [986, 504] width 22 height 12
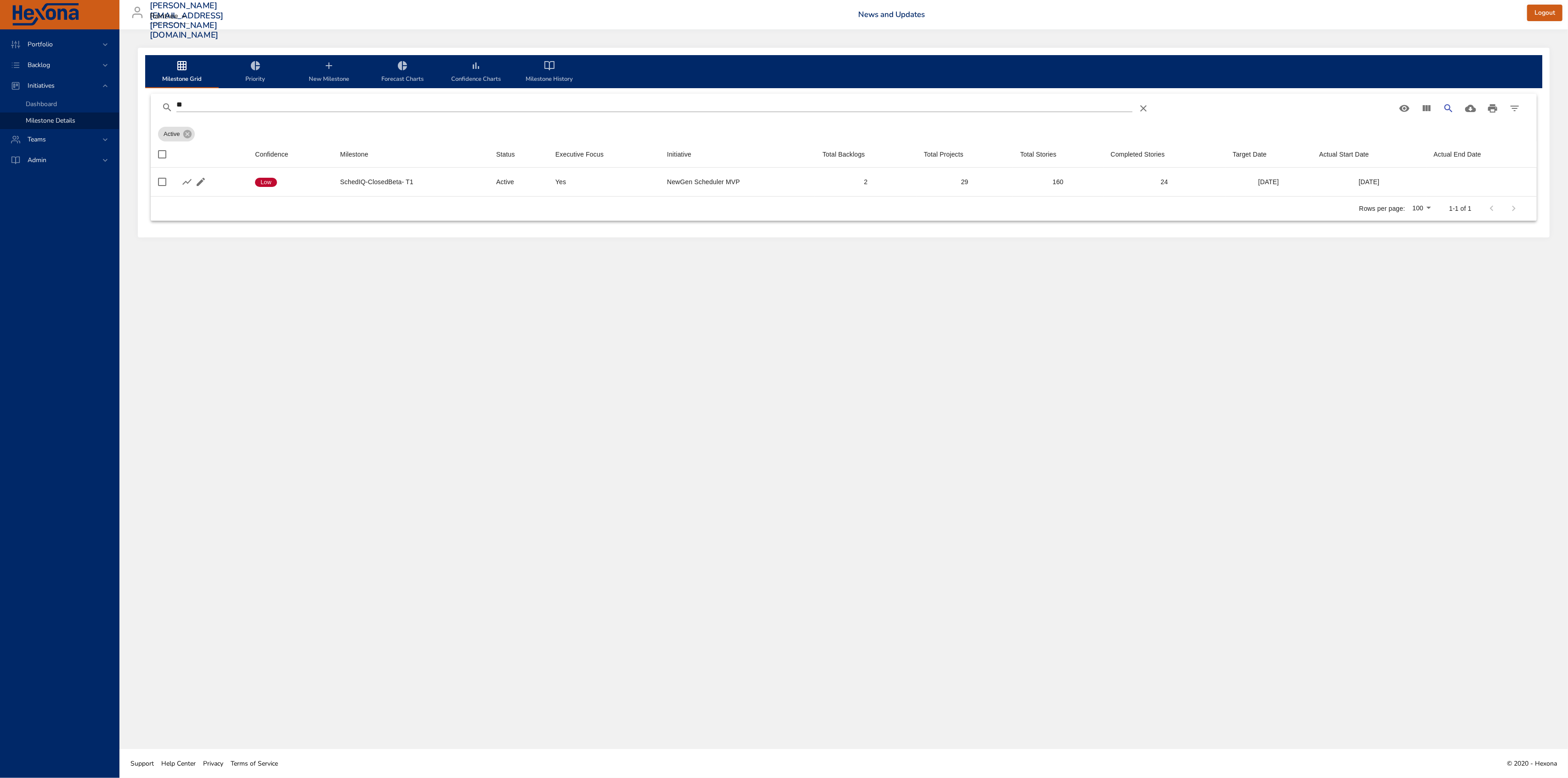
click at [473, 72] on span "Confidence Charts" at bounding box center [476, 72] width 63 height 25
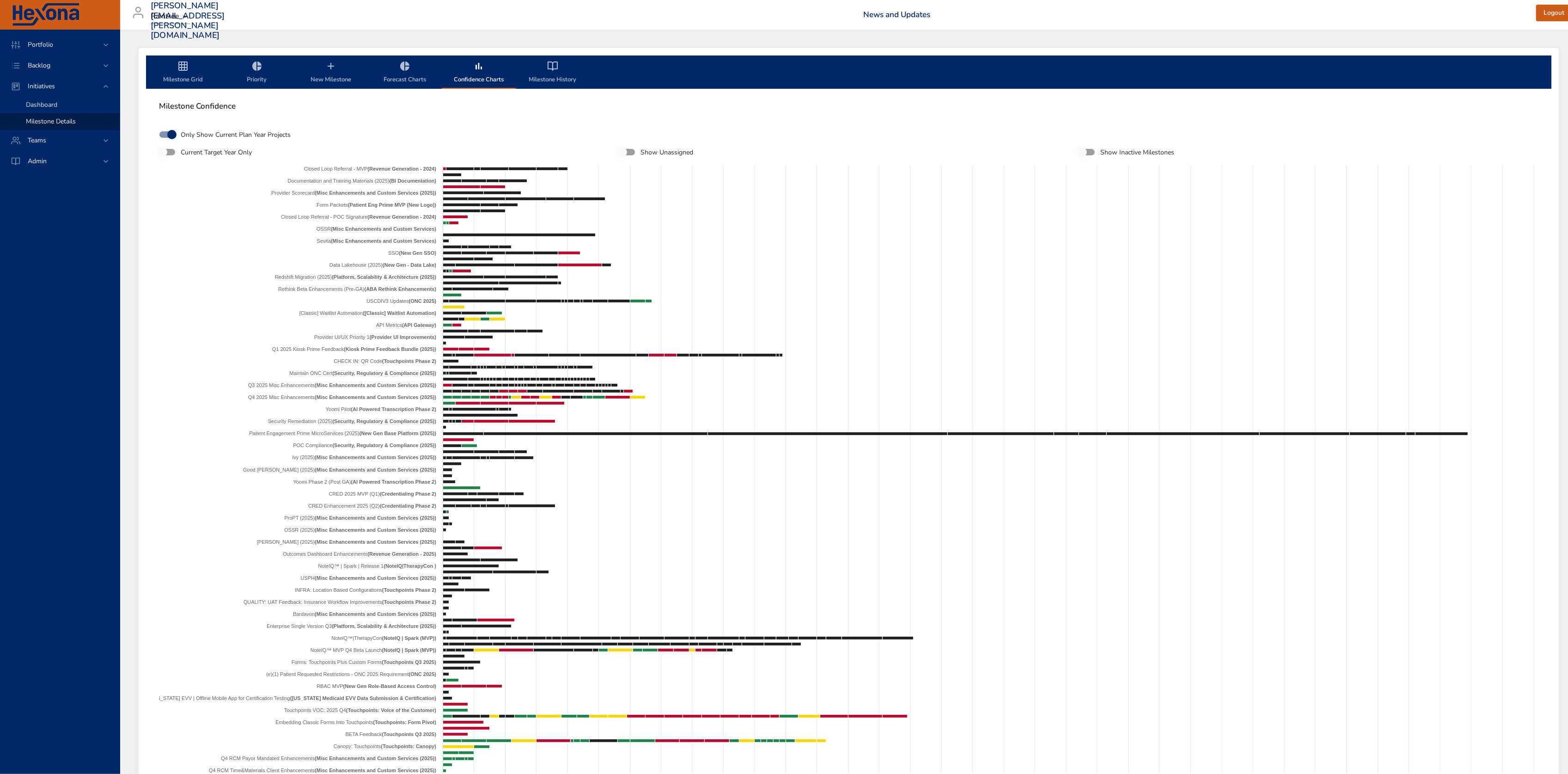
click at [47, 106] on span "Dashboard" at bounding box center [42, 105] width 31 height 9
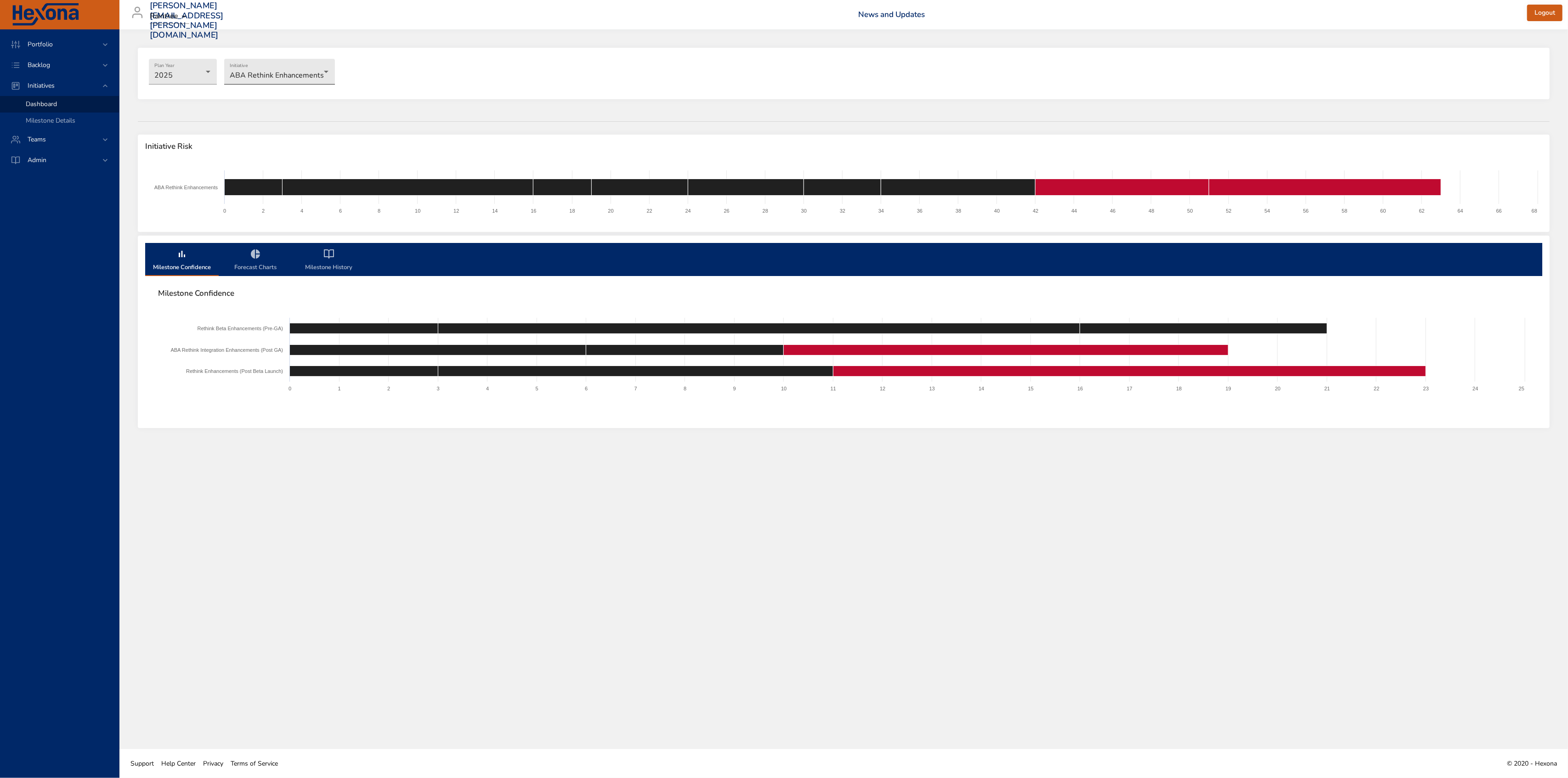
click at [285, 61] on body "Portfolio Backlog Initiatives Dashboard Milestone Details Teams Admin [PERSON_N…" at bounding box center [784, 389] width 1568 height 778
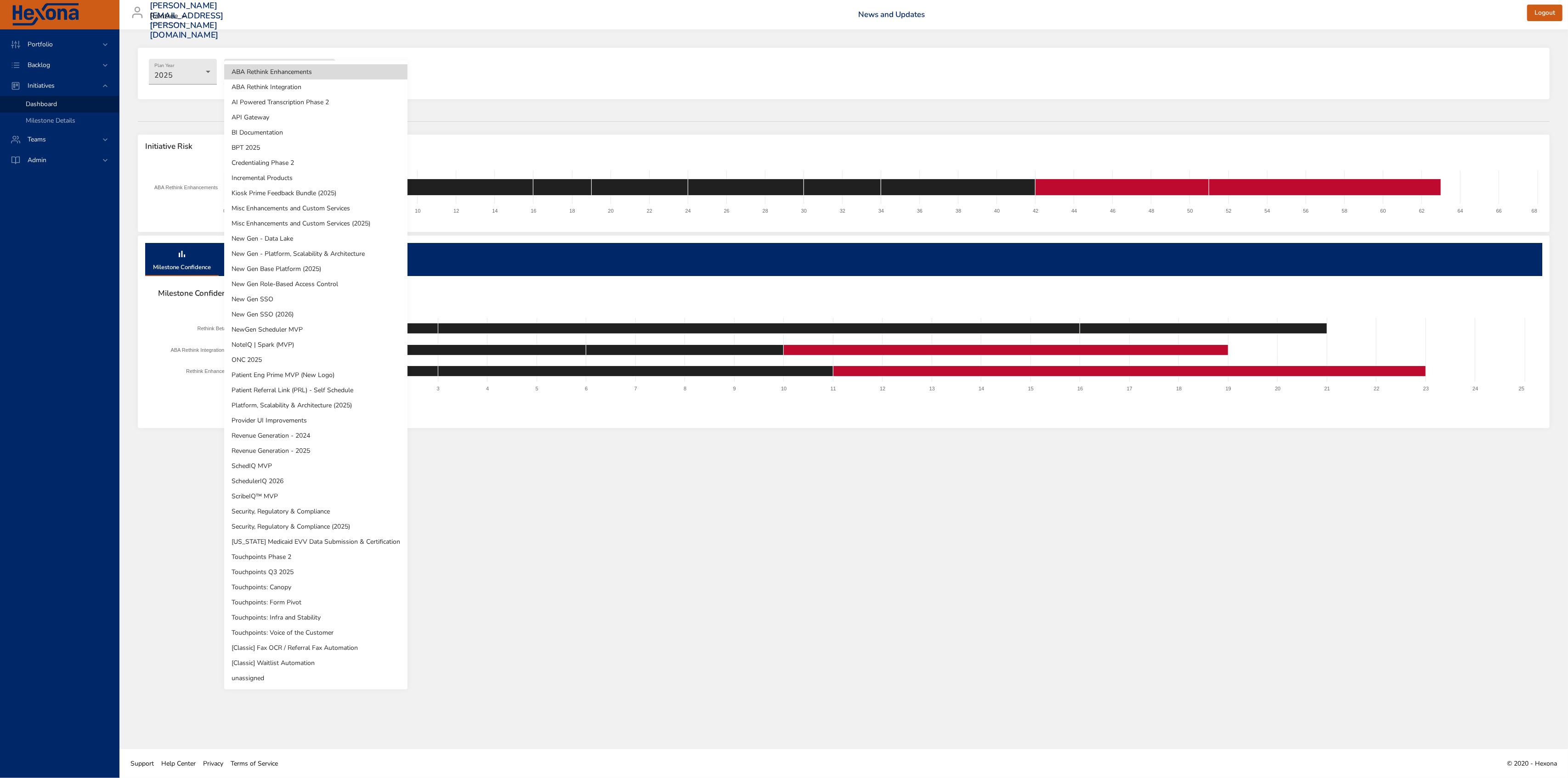
click at [280, 498] on li "ScribeIQ™ MVP" at bounding box center [316, 496] width 183 height 15
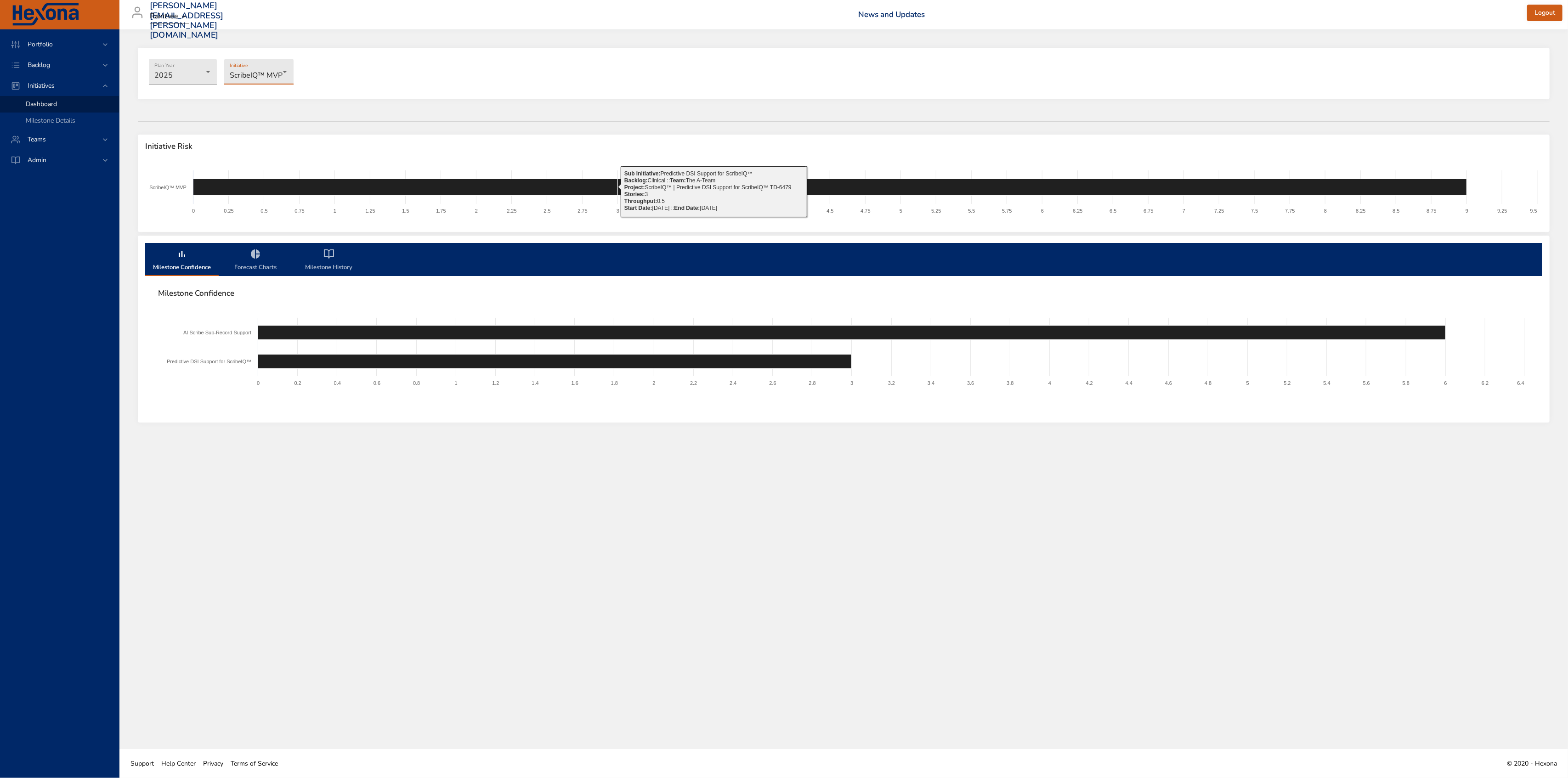
click at [252, 68] on body "Portfolio Backlog Initiatives Dashboard Milestone Details Teams Admin [PERSON_N…" at bounding box center [784, 389] width 1568 height 778
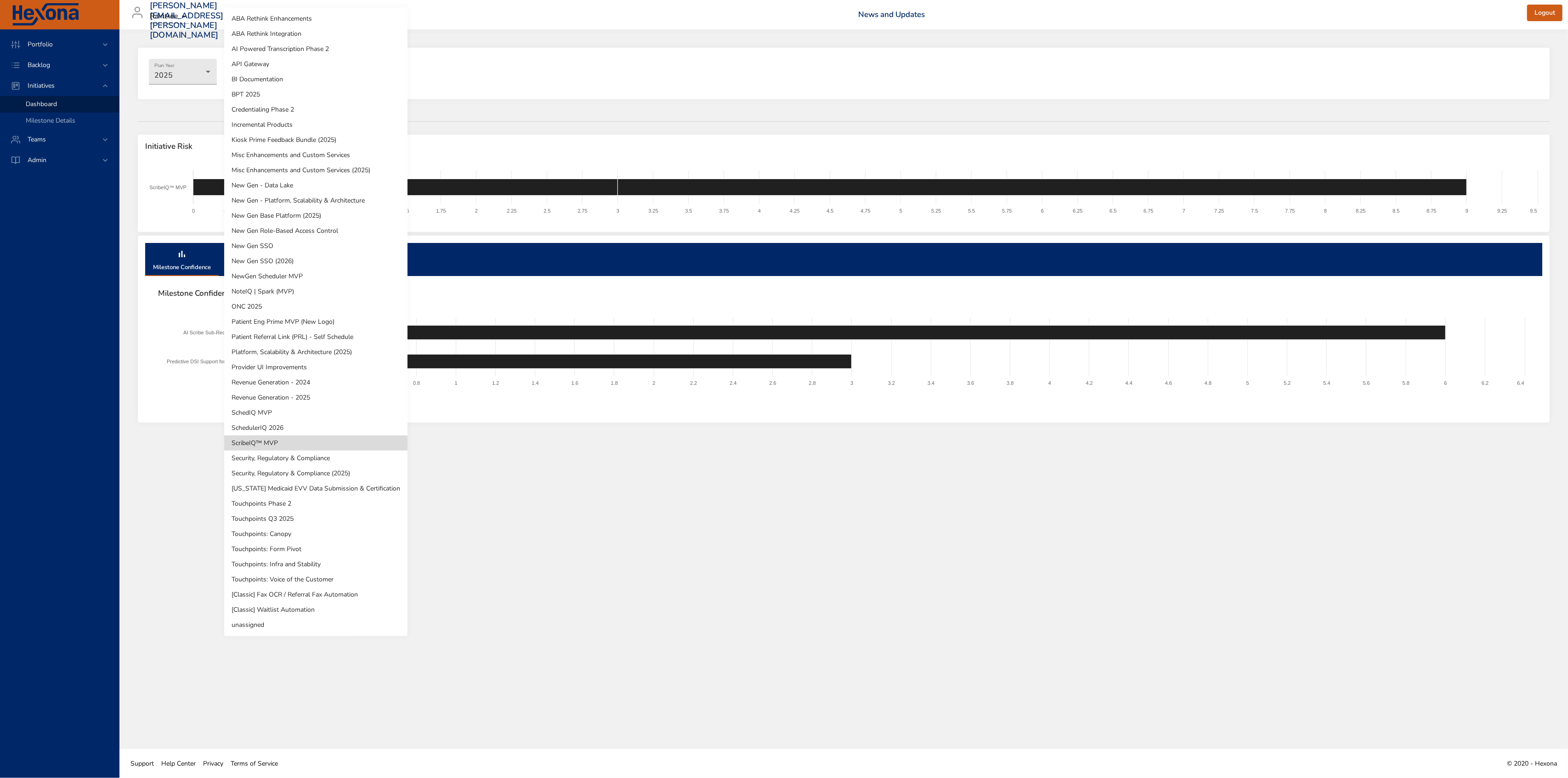
click at [276, 415] on li "SchedIQ MVP" at bounding box center [316, 412] width 183 height 15
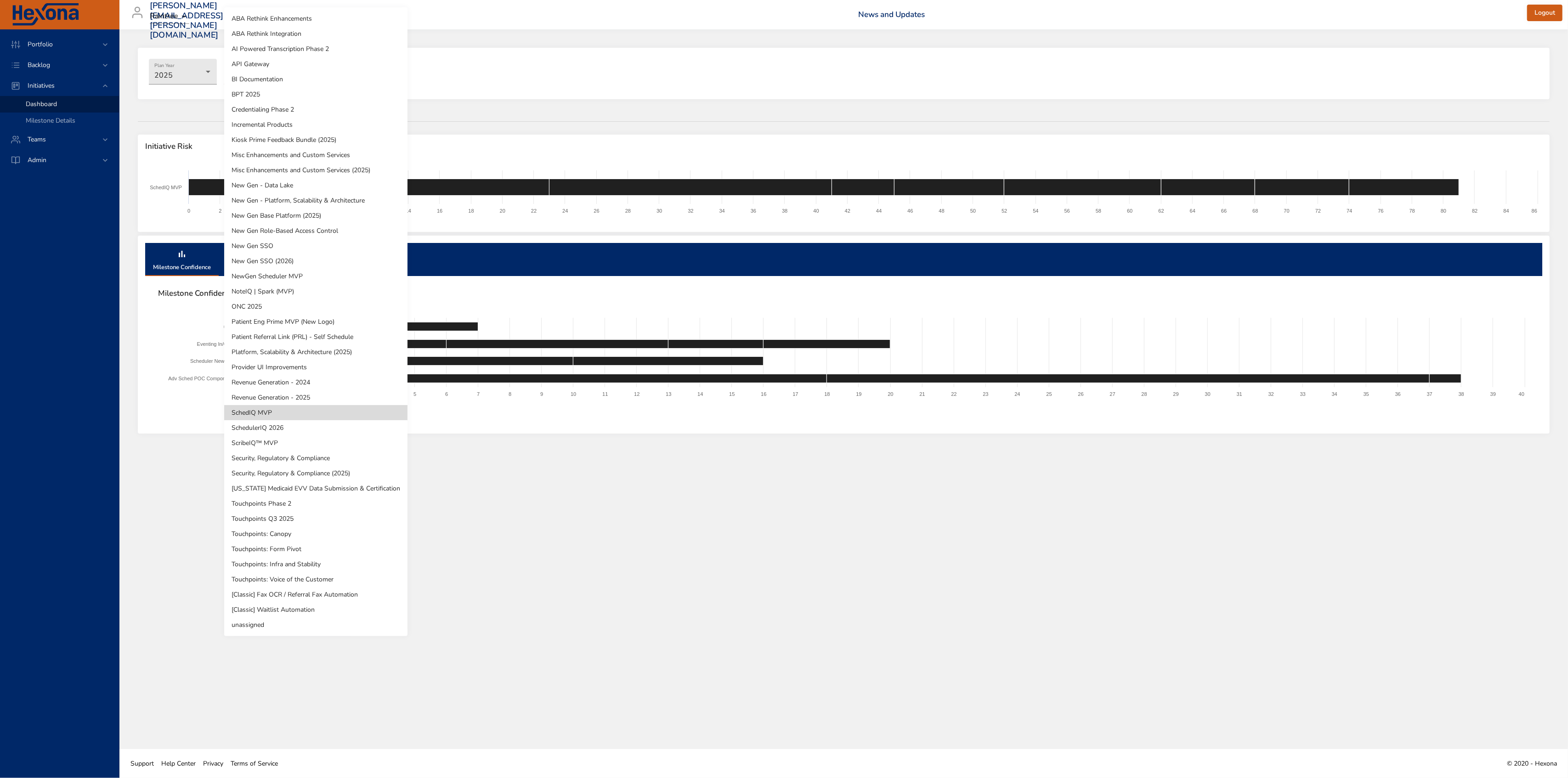
click at [263, 76] on body "Portfolio Backlog Initiatives Dashboard Milestone Details Teams Admin [PERSON_N…" at bounding box center [784, 389] width 1568 height 778
click at [263, 433] on li "SchedulerIQ 2026" at bounding box center [316, 427] width 183 height 15
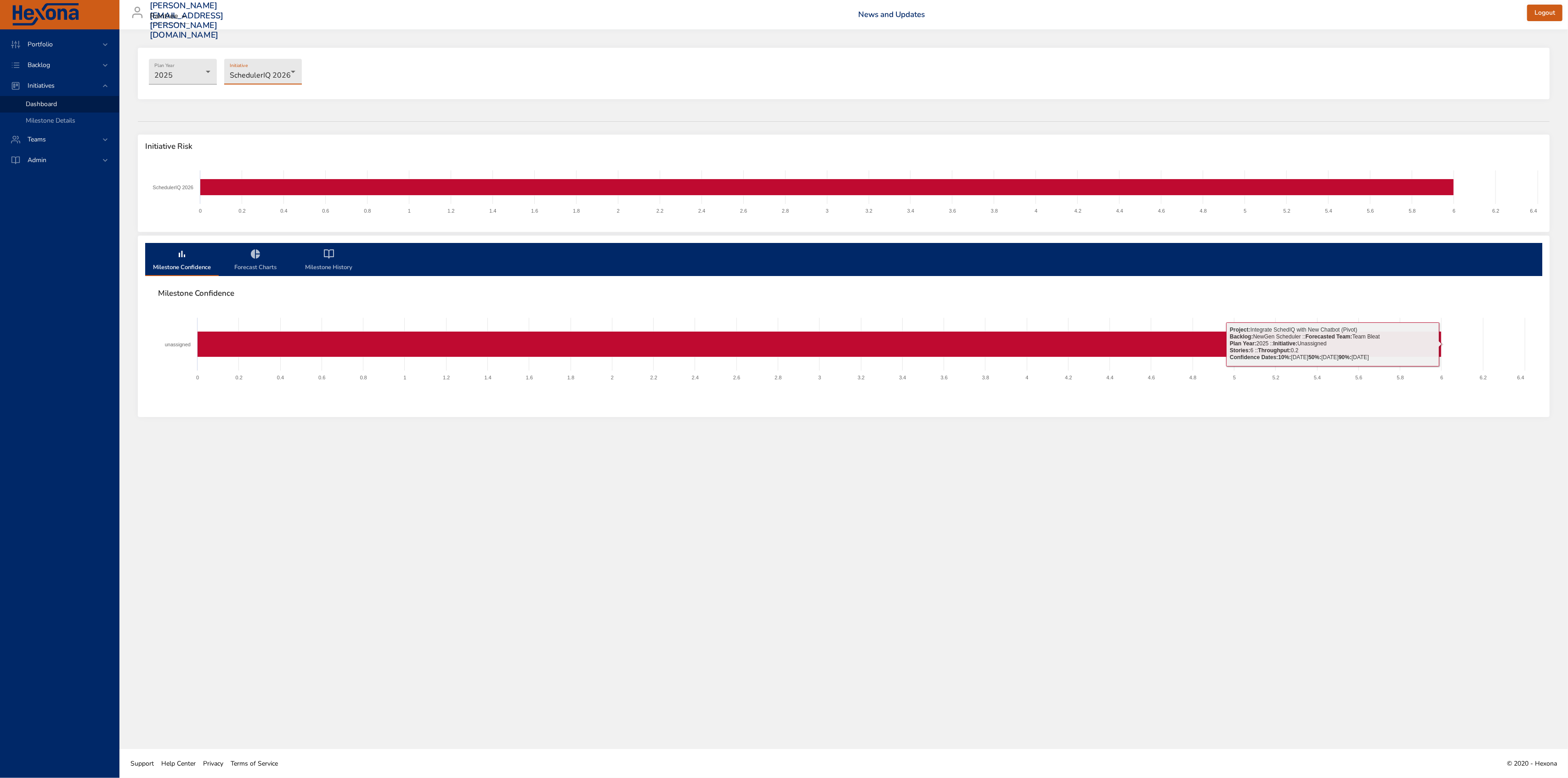
click at [267, 83] on body "Portfolio Backlog Initiatives Dashboard Milestone Details Teams Admin [PERSON_N…" at bounding box center [784, 389] width 1568 height 778
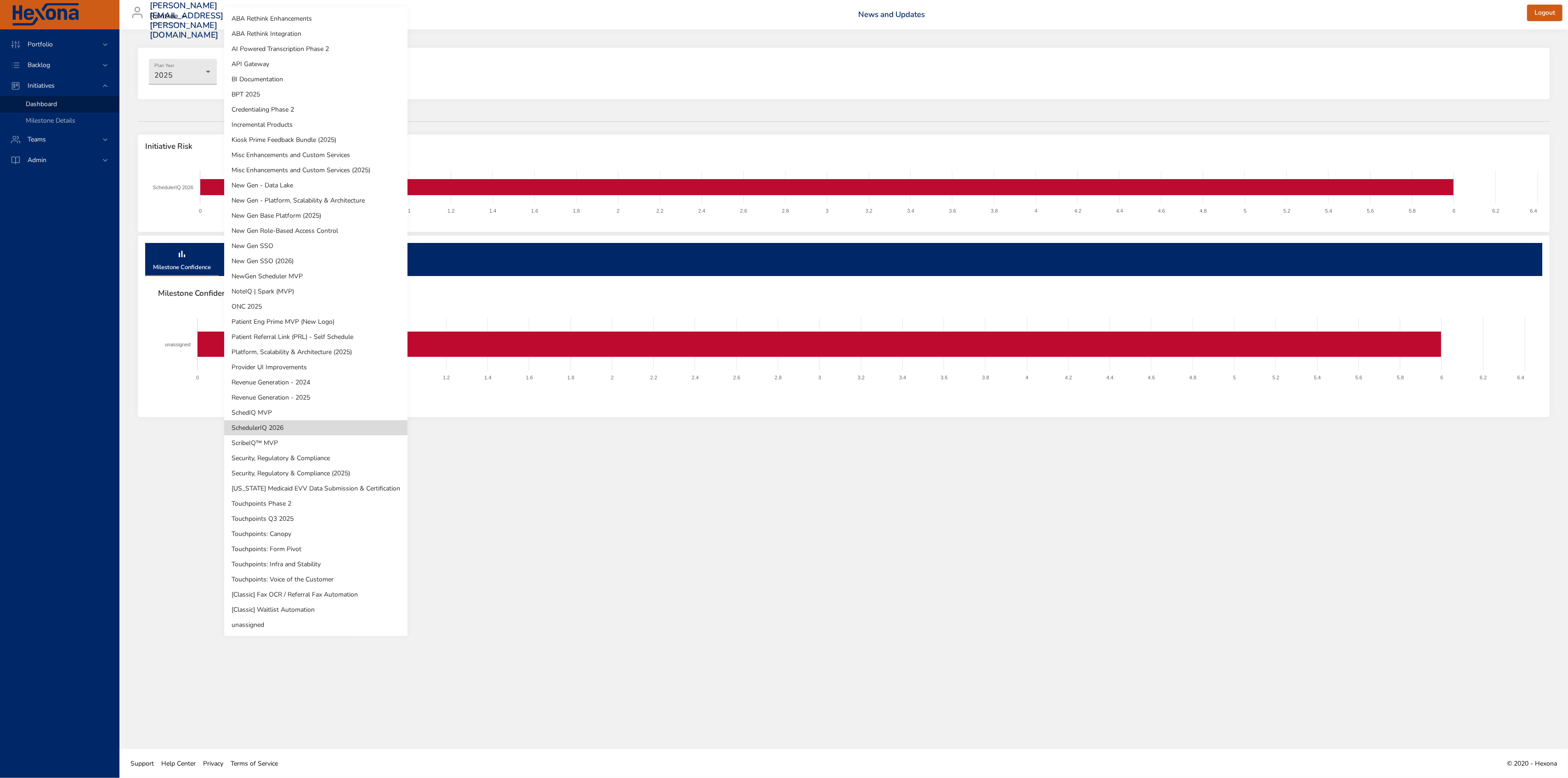
click at [308, 443] on li "ScribeIQ™ MVP" at bounding box center [316, 442] width 183 height 15
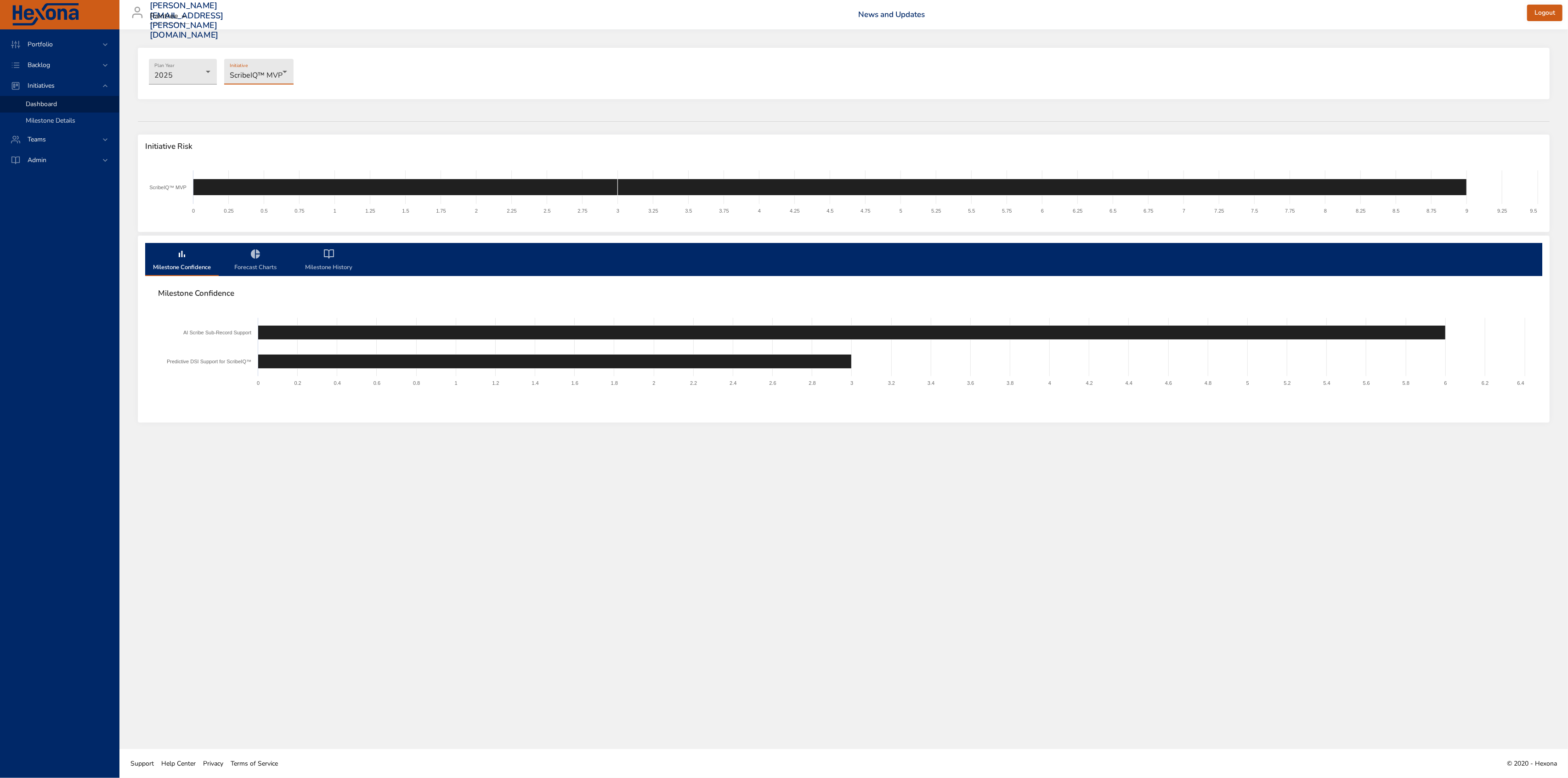
click at [61, 124] on span "Milestone Details" at bounding box center [50, 121] width 50 height 9
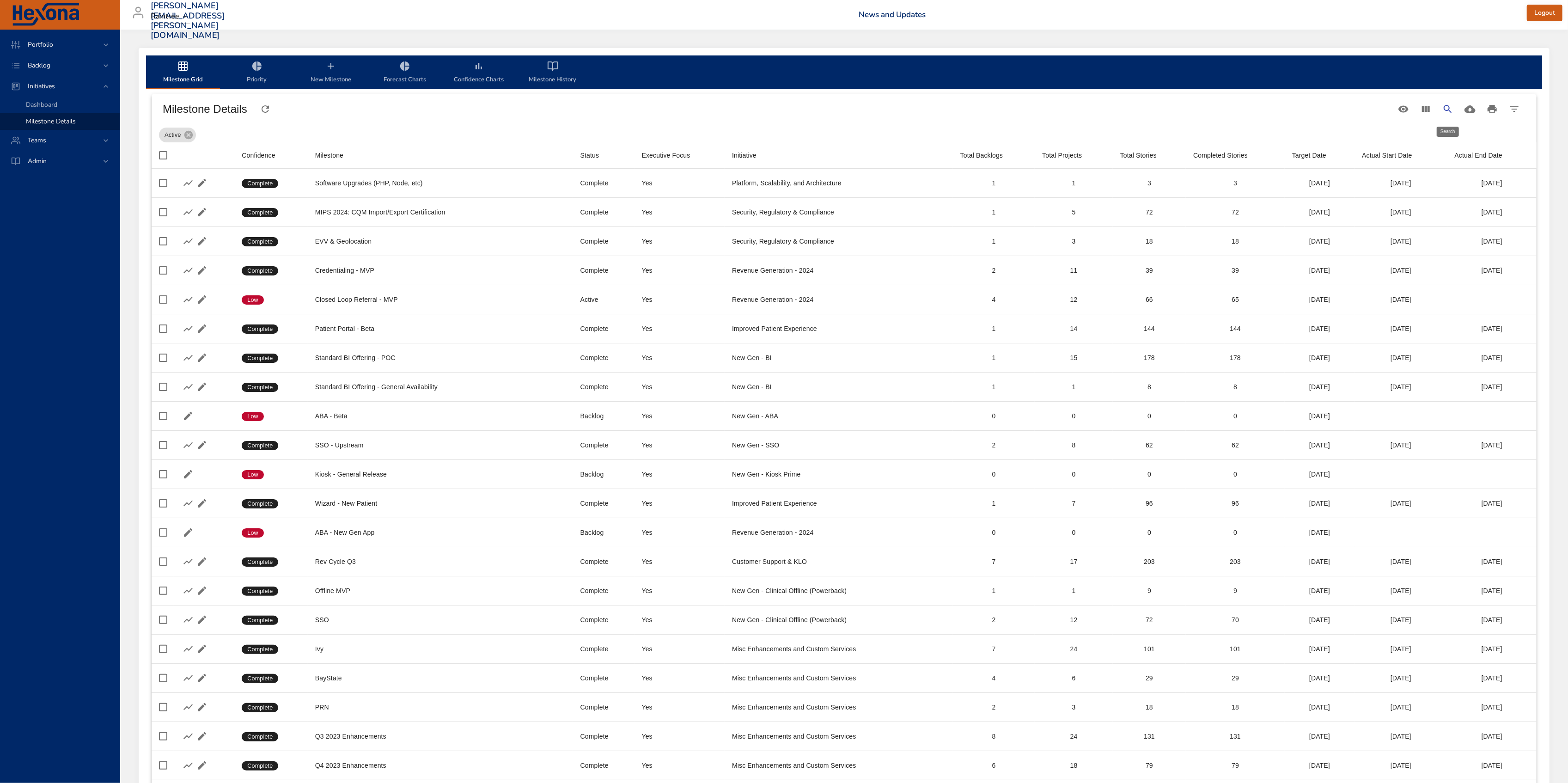
click at [1447, 112] on icon "Search" at bounding box center [1447, 109] width 11 height 11
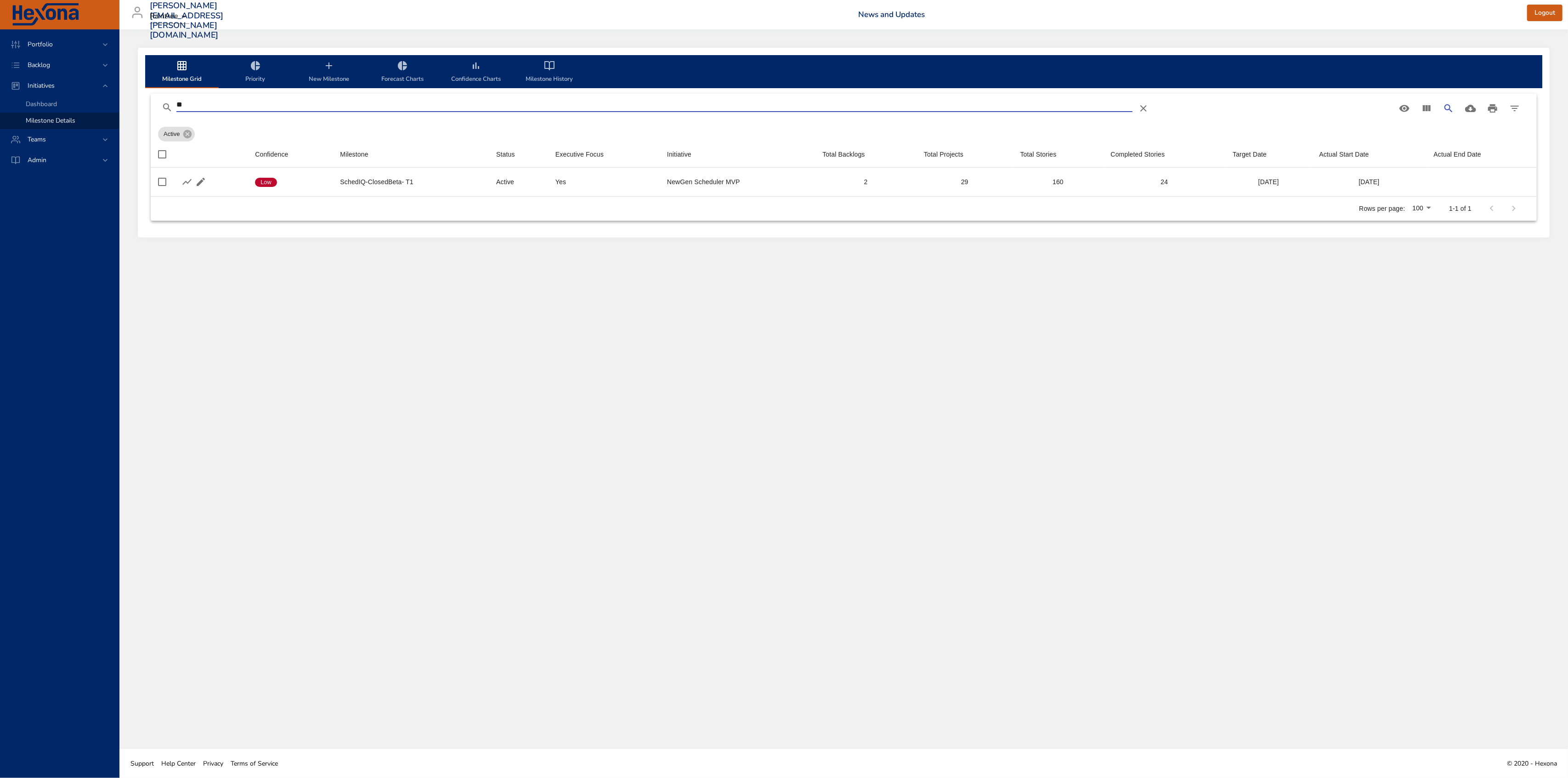
type input "**"
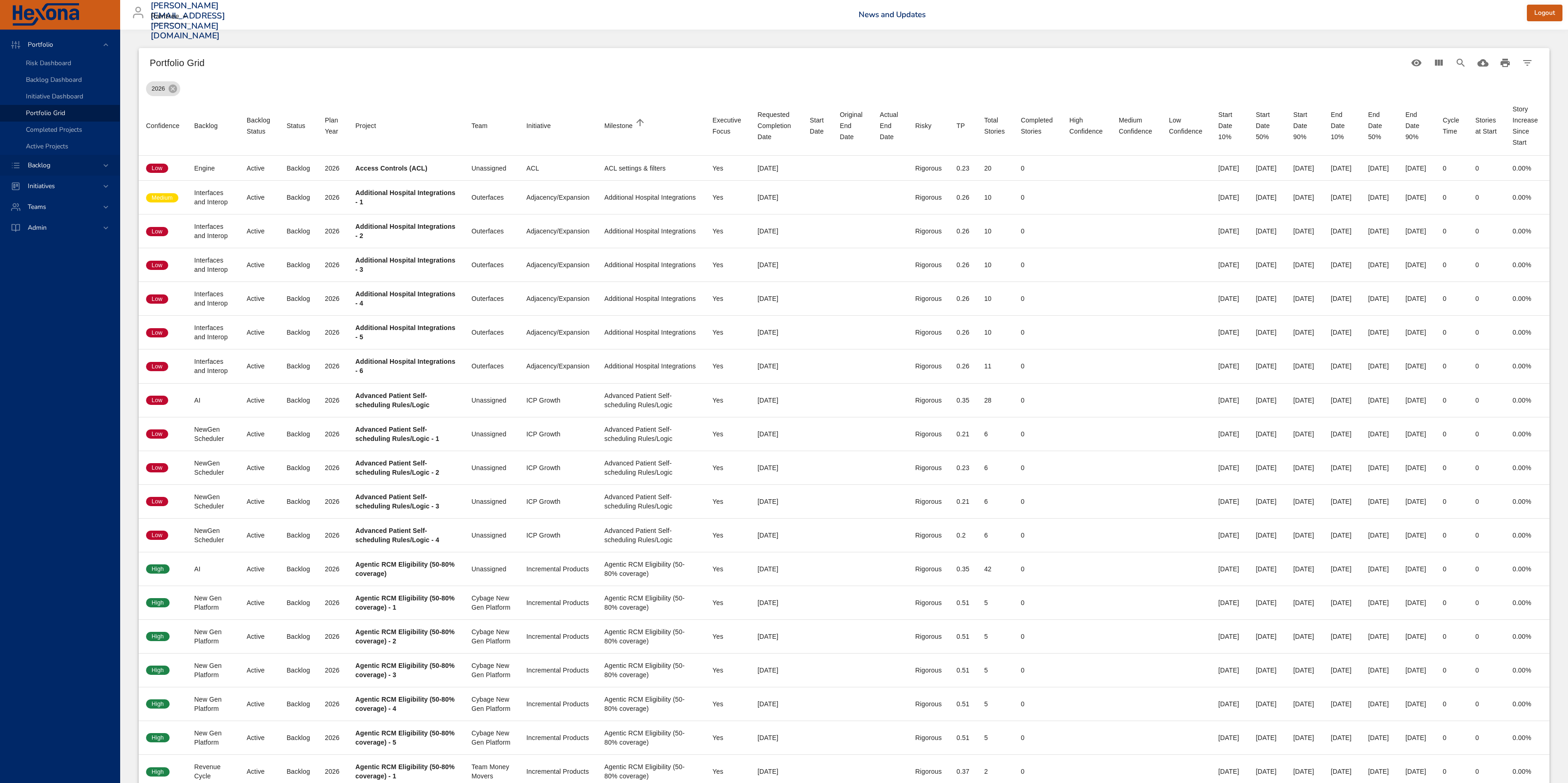
click at [63, 163] on div "Backlog" at bounding box center [60, 165] width 81 height 10
click at [53, 84] on span "Backlog Details" at bounding box center [48, 84] width 44 height 9
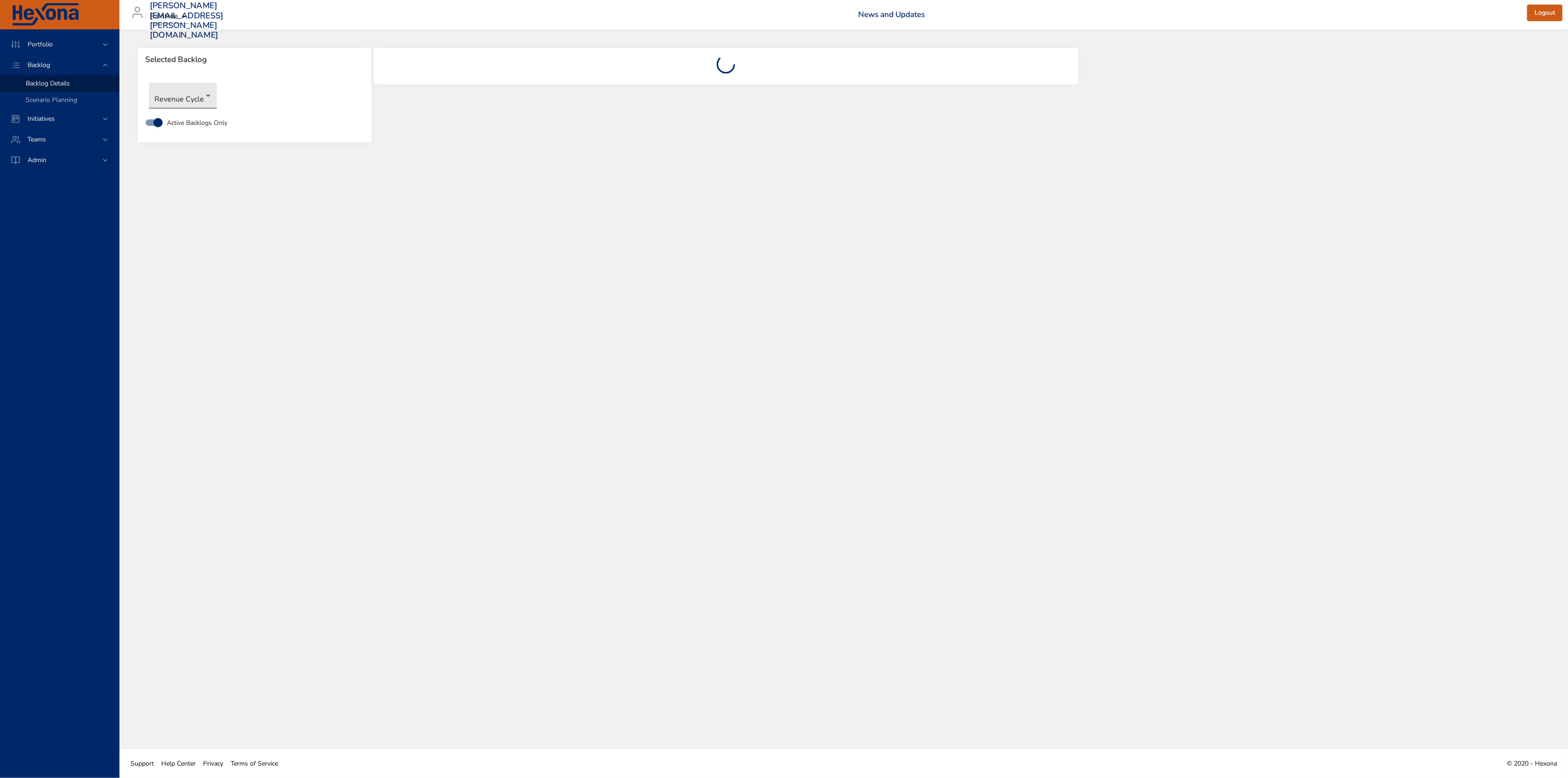
click at [187, 87] on body "Portfolio Backlog Backlog Details Scenario Planning Initiatives Teams Admin all…" at bounding box center [784, 389] width 1568 height 778
click at [181, 36] on li "Architecture" at bounding box center [196, 34] width 94 height 15
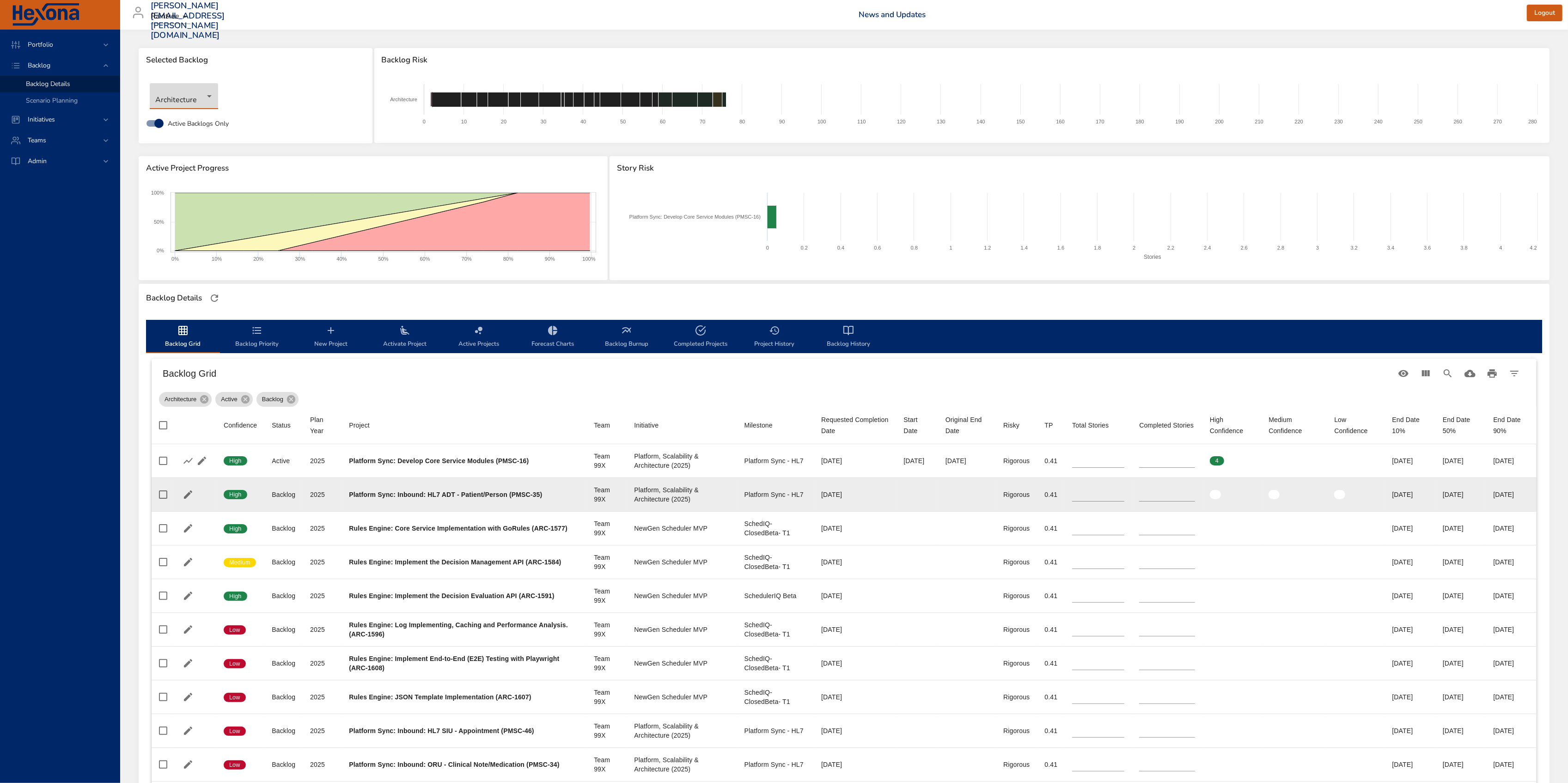
type input "*"
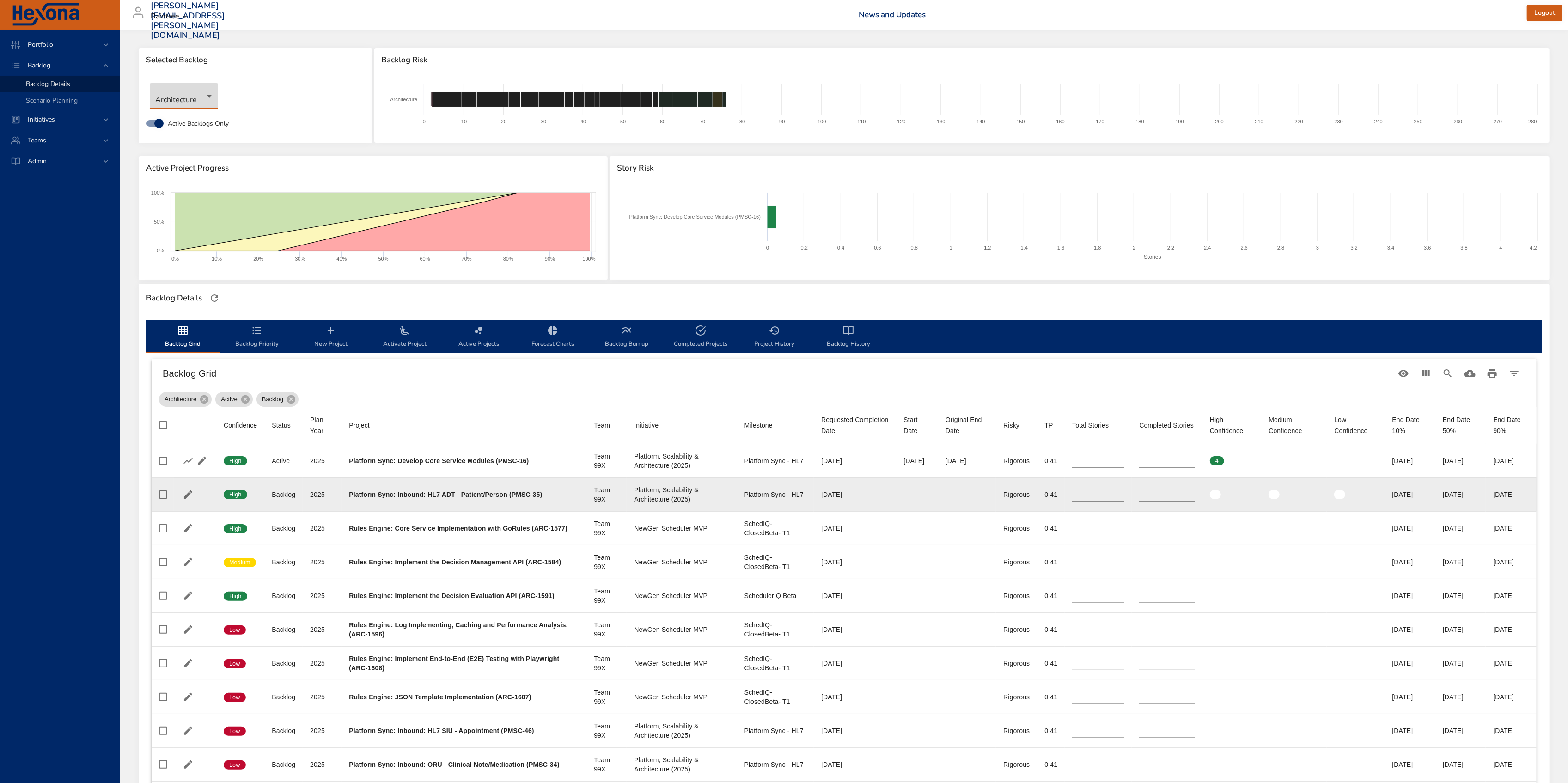
type input "*"
type input "**"
type input "*"
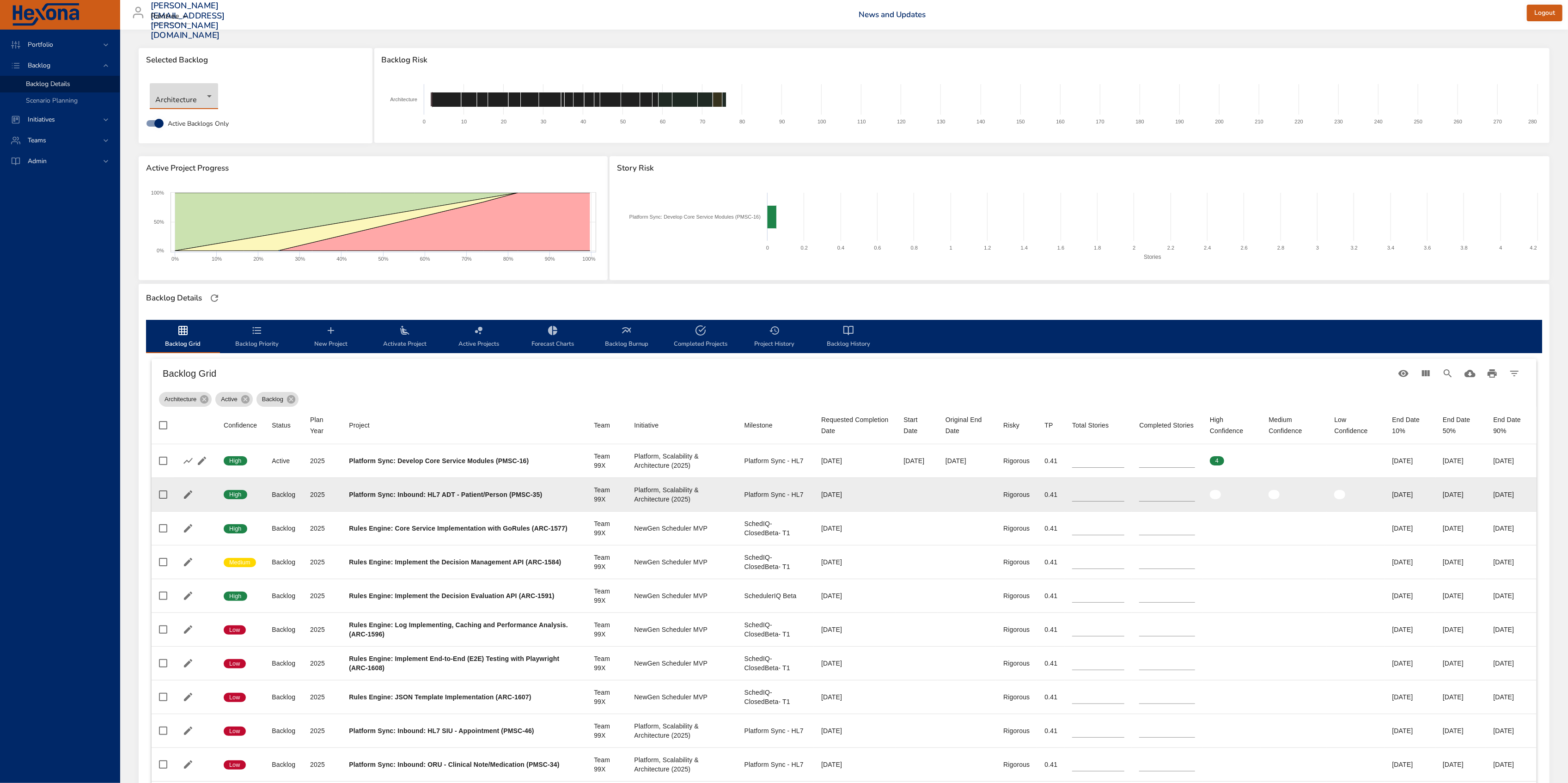
type input "*"
type input "**"
type input "*"
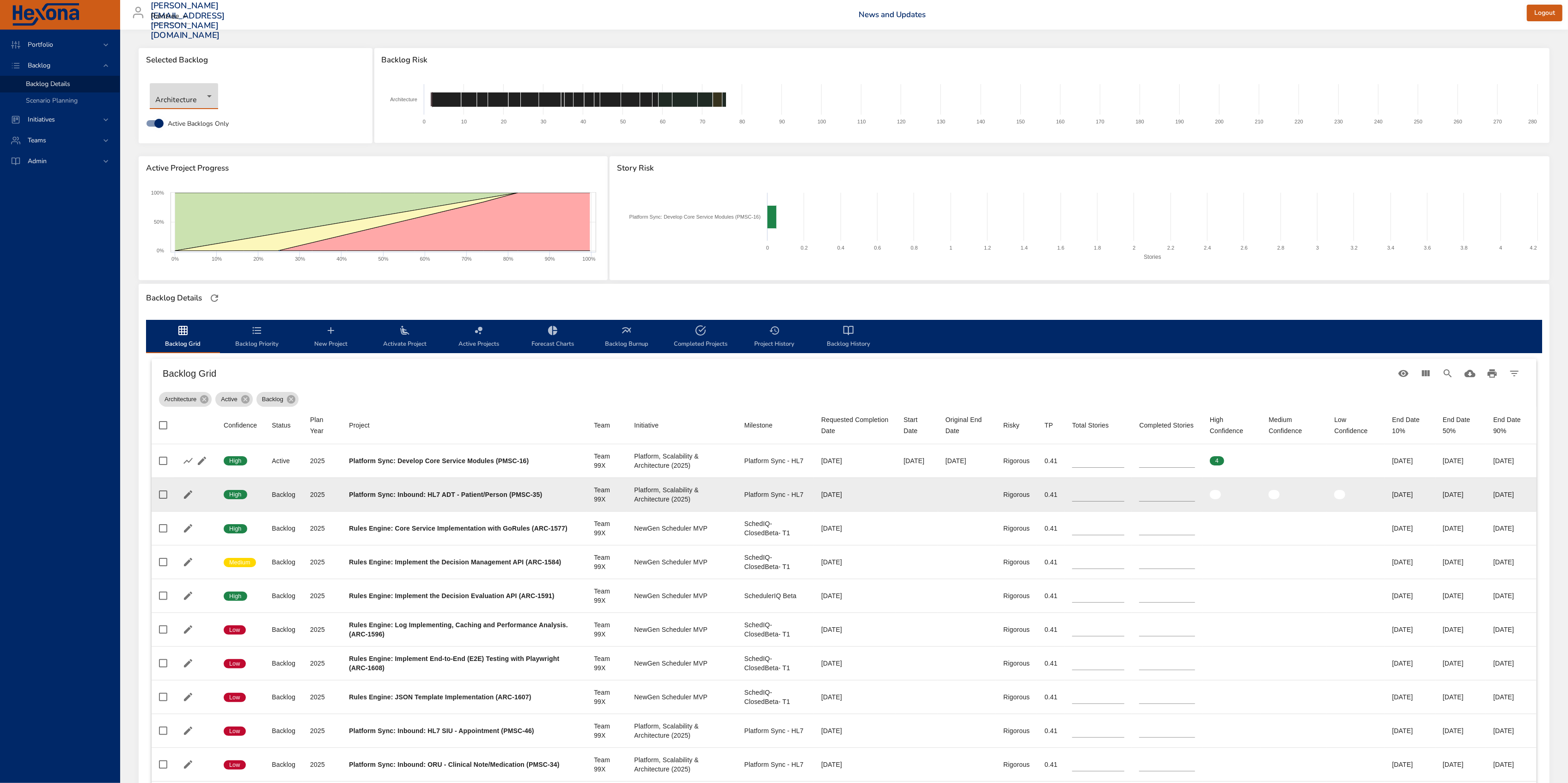
type input "**"
